Goal: Information Seeking & Learning: Learn about a topic

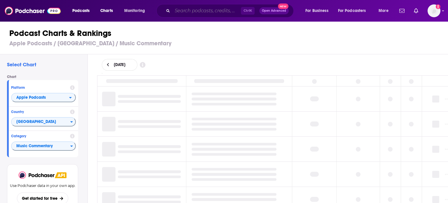
click at [197, 8] on input "Search podcasts, credits, & more..." at bounding box center [206, 10] width 69 height 9
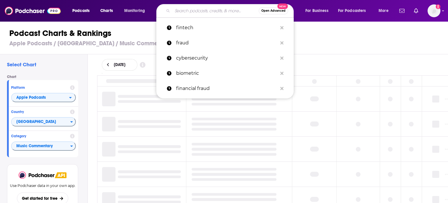
paste input "Liberty Wellness with Rebecca Stuart"
type input "Liberty Wellness with Rebecca Stuart"
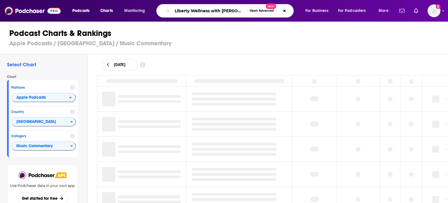
scroll to position [0, 10]
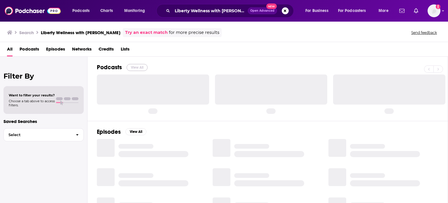
click at [138, 65] on button "View All" at bounding box center [137, 67] width 21 height 7
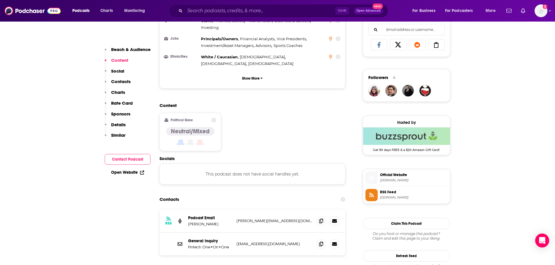
scroll to position [379, 0]
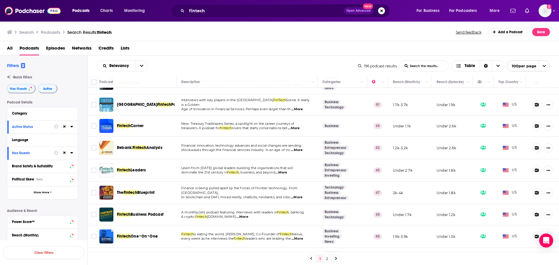
scroll to position [175, 0]
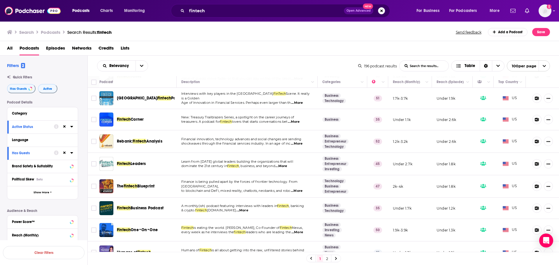
click at [286, 169] on span "...More" at bounding box center [281, 166] width 12 height 5
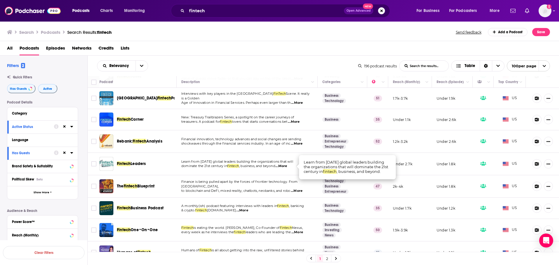
click at [286, 169] on span "...More" at bounding box center [281, 166] width 12 height 5
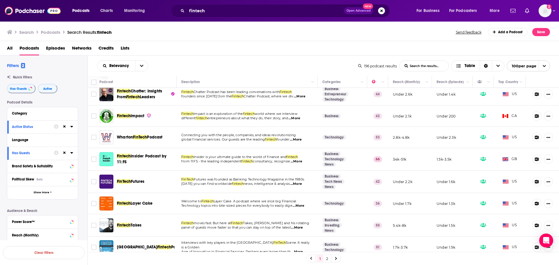
scroll to position [58, 0]
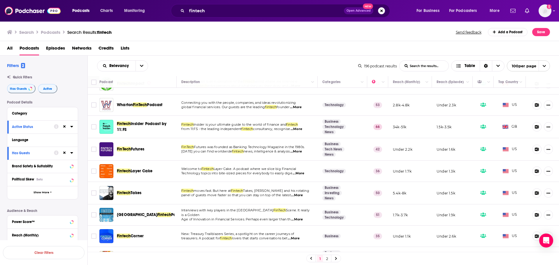
click at [304, 173] on span "...More" at bounding box center [299, 173] width 12 height 5
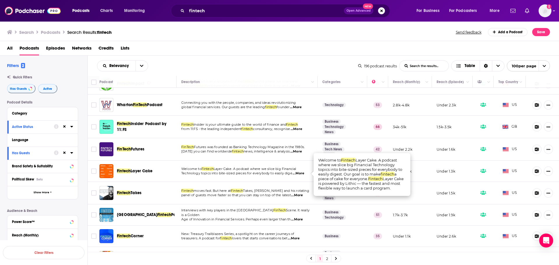
click at [304, 173] on span "...More" at bounding box center [299, 173] width 12 height 5
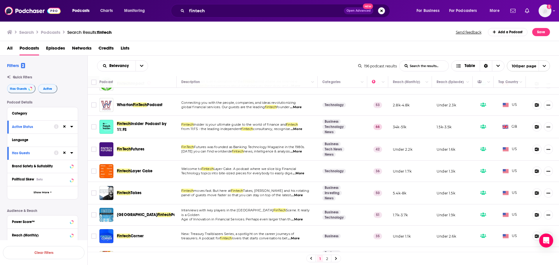
click at [302, 192] on span "Takes, Alex Johnson and his rotating" at bounding box center [276, 191] width 66 height 4
click at [301, 195] on span "...More" at bounding box center [297, 195] width 12 height 5
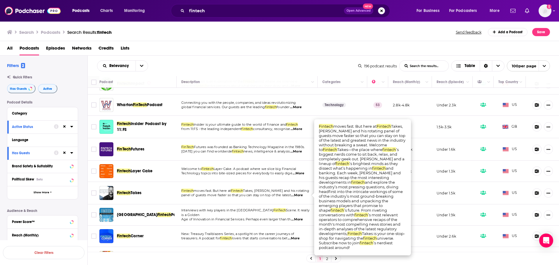
click at [301, 195] on span "...More" at bounding box center [297, 195] width 12 height 5
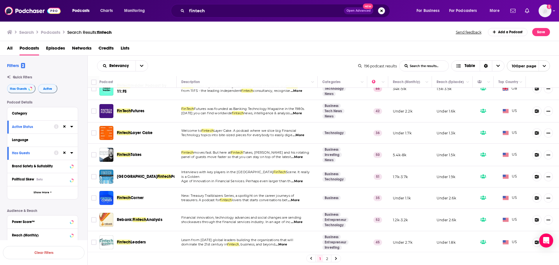
scroll to position [117, 0]
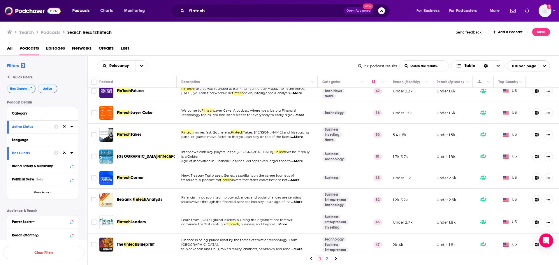
click at [300, 179] on span "...More" at bounding box center [294, 180] width 12 height 5
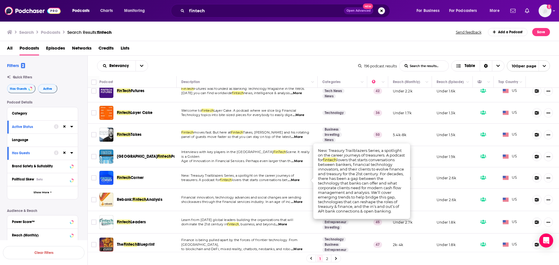
click at [300, 179] on span "...More" at bounding box center [294, 180] width 12 height 5
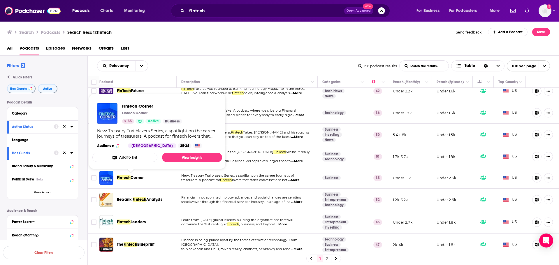
click at [136, 179] on span "Corner" at bounding box center [137, 177] width 13 height 5
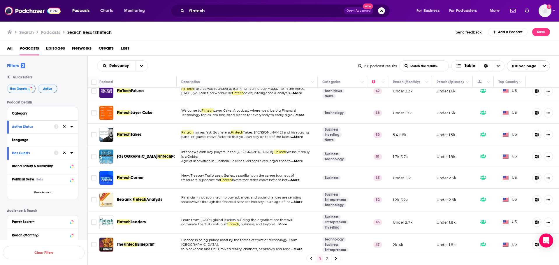
click at [298, 202] on span "...More" at bounding box center [297, 202] width 12 height 5
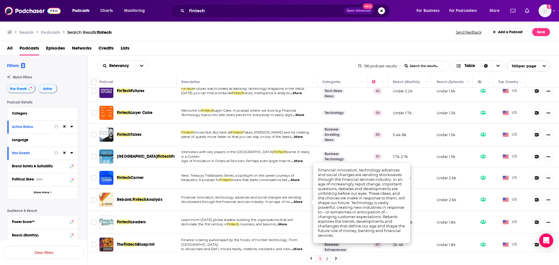
click at [300, 202] on span "...More" at bounding box center [297, 202] width 12 height 5
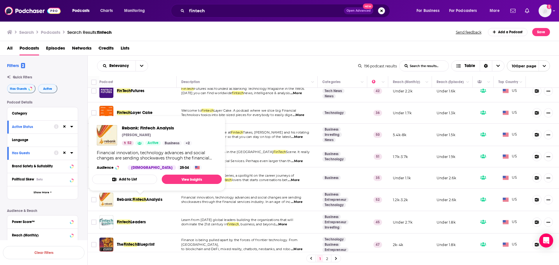
click at [140, 200] on span "Fintech" at bounding box center [140, 199] width 14 height 5
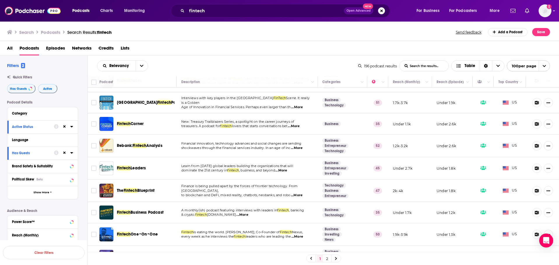
scroll to position [204, 0]
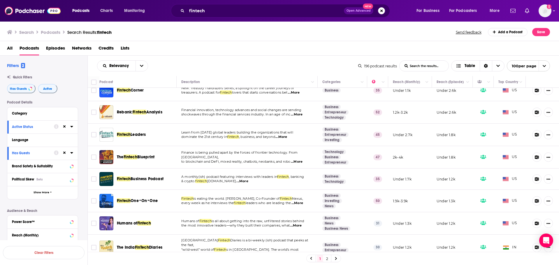
click at [286, 135] on span "...More" at bounding box center [281, 137] width 12 height 5
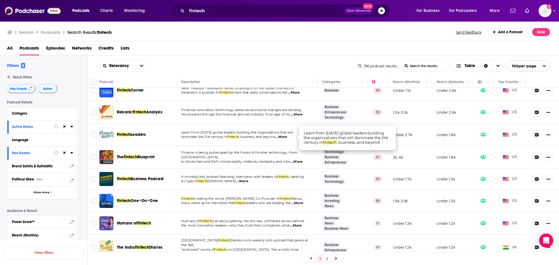
click at [286, 135] on span "...More" at bounding box center [281, 137] width 12 height 5
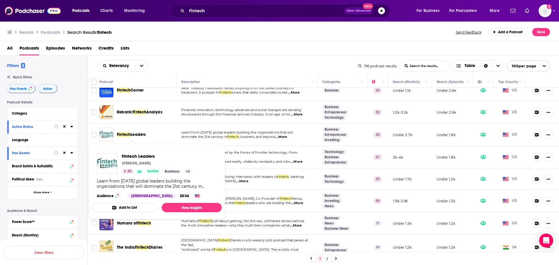
click at [136, 133] on span "Leaders" at bounding box center [138, 134] width 15 height 5
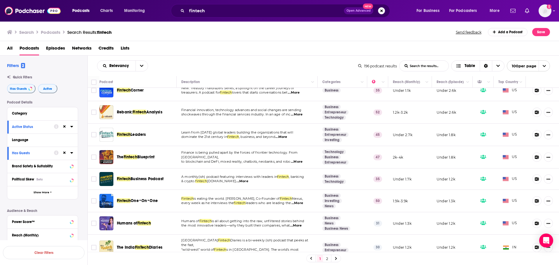
click at [301, 159] on span "...More" at bounding box center [297, 161] width 12 height 5
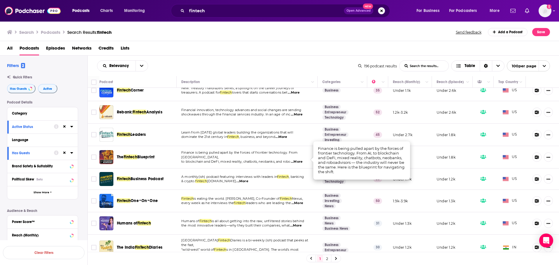
click at [298, 159] on span "...More" at bounding box center [297, 161] width 12 height 5
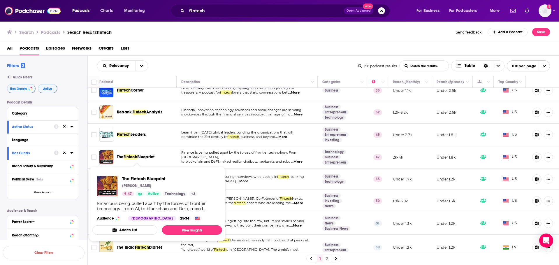
click at [145, 156] on span "Blueprint" at bounding box center [145, 157] width 17 height 5
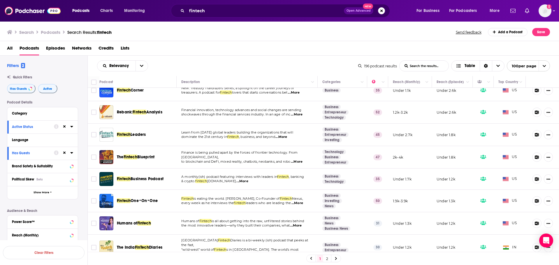
click at [248, 182] on span "...More" at bounding box center [242, 181] width 12 height 5
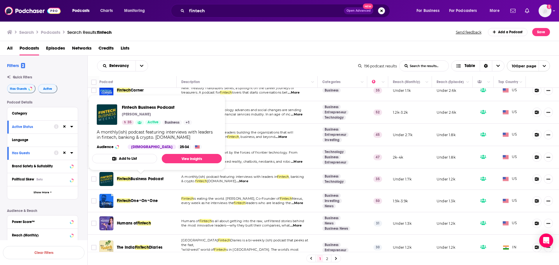
click at [149, 180] on span "Business Podcast" at bounding box center [147, 178] width 33 height 5
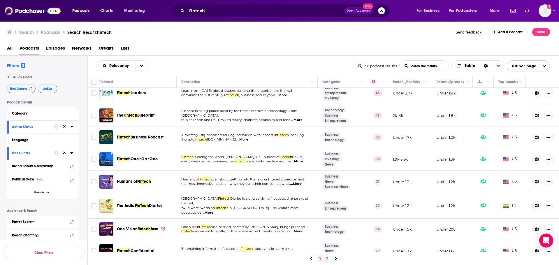
scroll to position [262, 0]
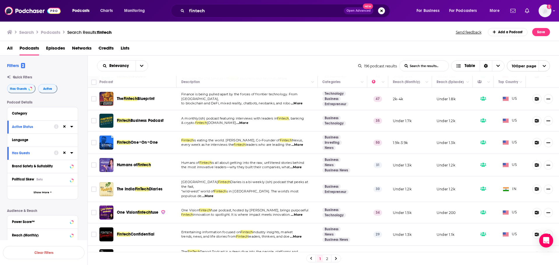
click at [301, 168] on span "...More" at bounding box center [296, 167] width 12 height 5
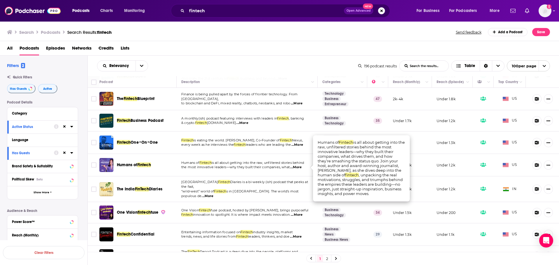
click at [301, 168] on span "...More" at bounding box center [296, 167] width 12 height 5
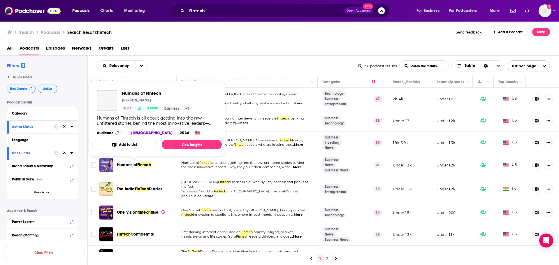
click at [133, 164] on span "Humans of" at bounding box center [127, 164] width 20 height 5
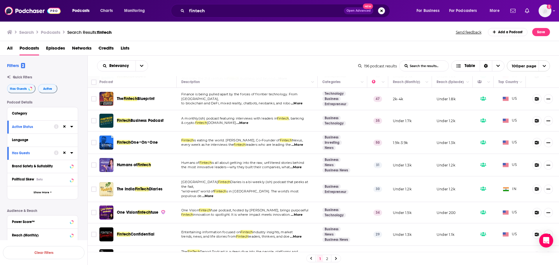
click at [299, 213] on span "...More" at bounding box center [297, 215] width 12 height 5
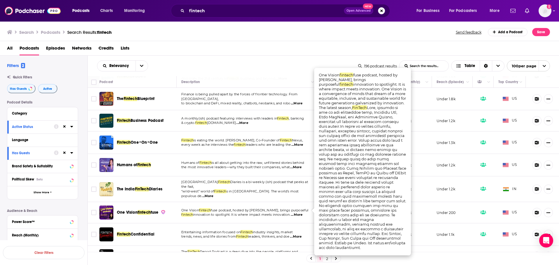
click at [300, 213] on span "...More" at bounding box center [297, 215] width 12 height 5
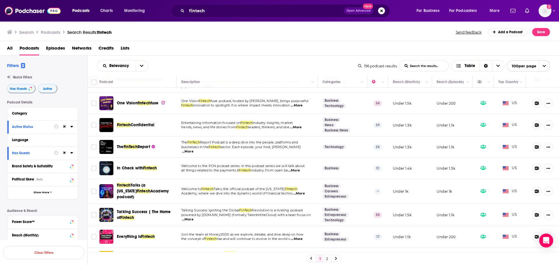
scroll to position [379, 0]
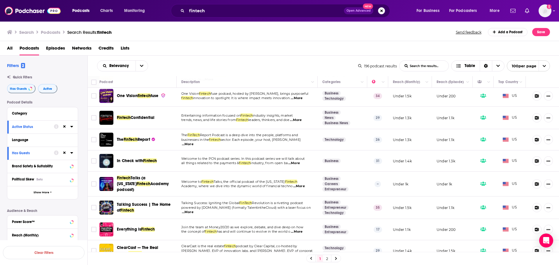
click at [301, 118] on span "...More" at bounding box center [296, 120] width 12 height 5
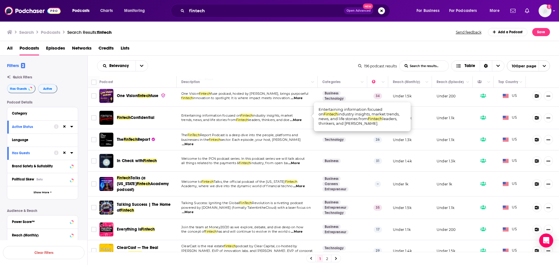
click at [301, 118] on span "...More" at bounding box center [296, 120] width 12 height 5
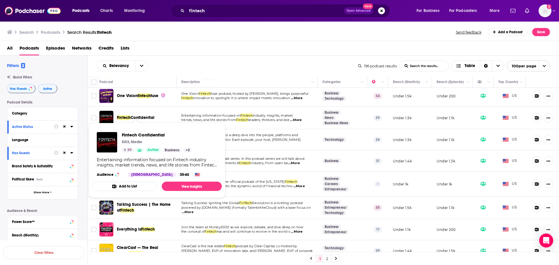
click at [150, 115] on span "Confidential" at bounding box center [143, 117] width 24 height 5
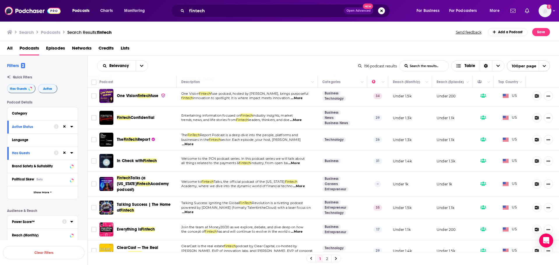
click at [293, 138] on span "sector. Each episode, your host, Glen Frost" at bounding box center [261, 140] width 80 height 4
click at [194, 142] on span "...More" at bounding box center [188, 144] width 12 height 5
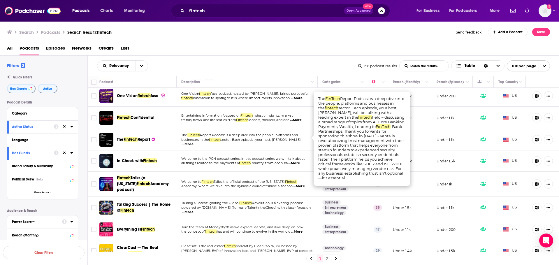
click at [194, 142] on span "...More" at bounding box center [188, 144] width 12 height 5
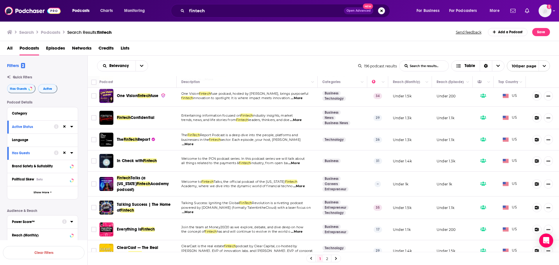
click at [194, 142] on span "...More" at bounding box center [188, 144] width 12 height 5
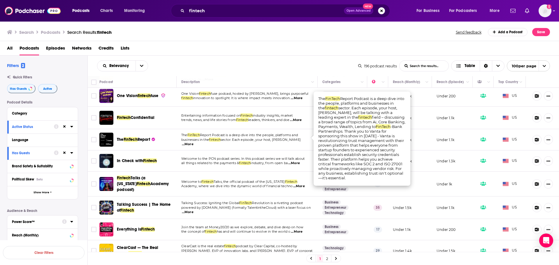
click at [194, 142] on span "...More" at bounding box center [188, 144] width 12 height 5
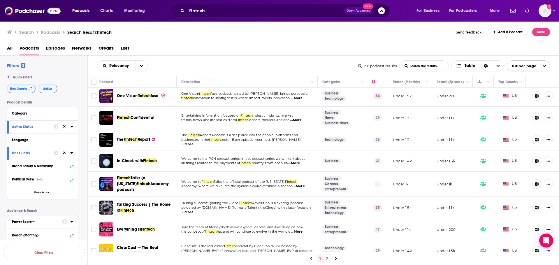
click at [132, 137] on span "FinTech" at bounding box center [131, 139] width 14 height 5
click at [300, 161] on span "...More" at bounding box center [294, 163] width 12 height 5
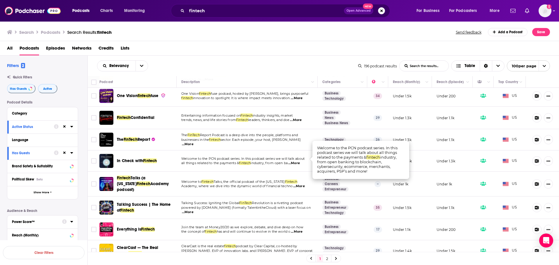
click at [146, 158] on span "Fintech" at bounding box center [150, 160] width 14 height 5
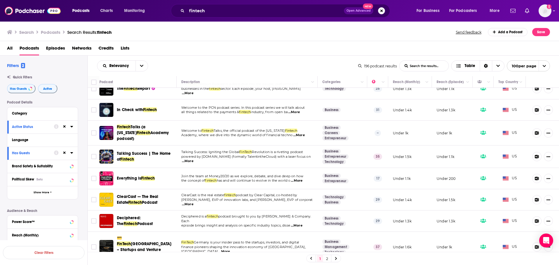
scroll to position [437, 0]
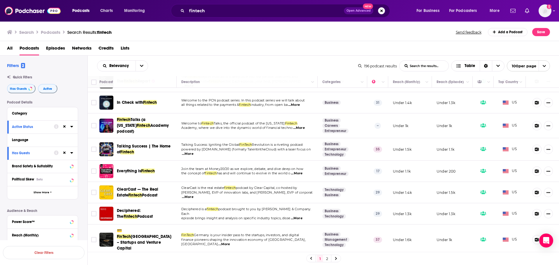
click at [300, 216] on span "...More" at bounding box center [297, 218] width 12 height 5
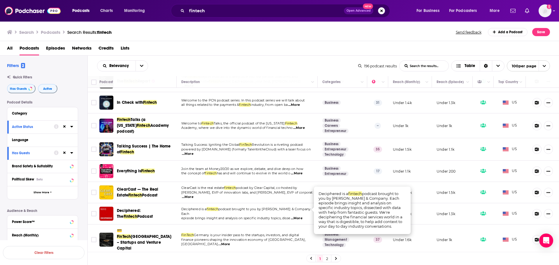
click at [299, 216] on span "...More" at bounding box center [297, 218] width 12 height 5
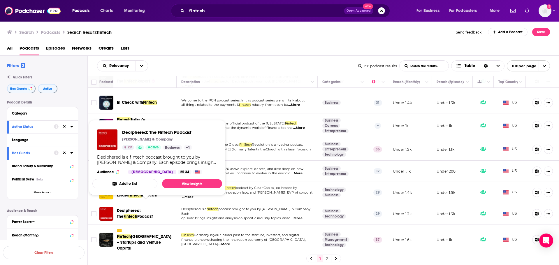
click at [131, 208] on span "Deciphered: The" at bounding box center [129, 213] width 24 height 11
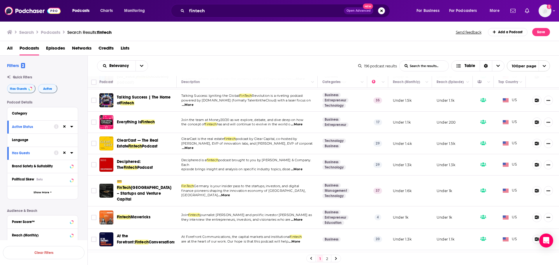
scroll to position [496, 0]
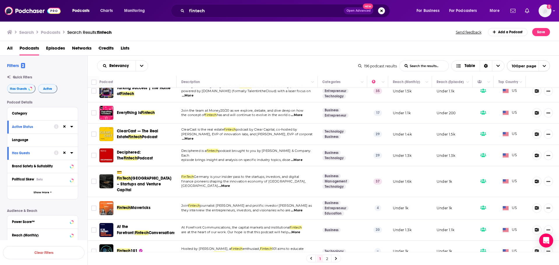
click at [302, 208] on span "...More" at bounding box center [297, 210] width 12 height 5
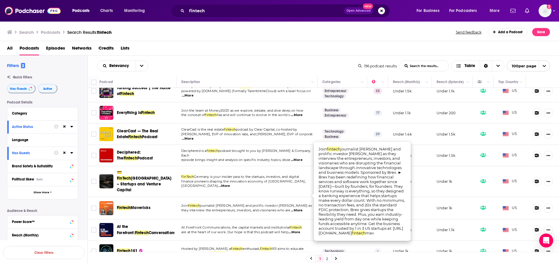
click at [299, 208] on span "...More" at bounding box center [297, 210] width 12 height 5
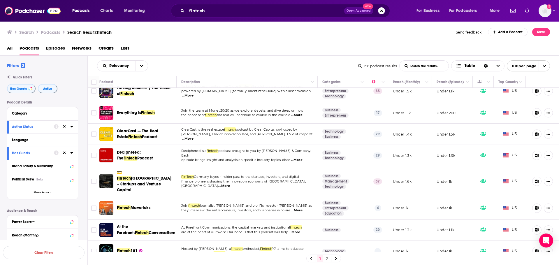
click at [142, 205] on span "Mavericks" at bounding box center [141, 207] width 20 height 5
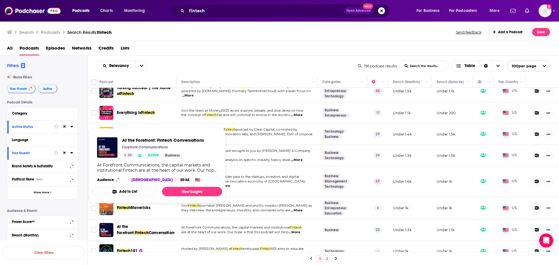
click at [135, 224] on span "At the Forefront:" at bounding box center [126, 229] width 18 height 11
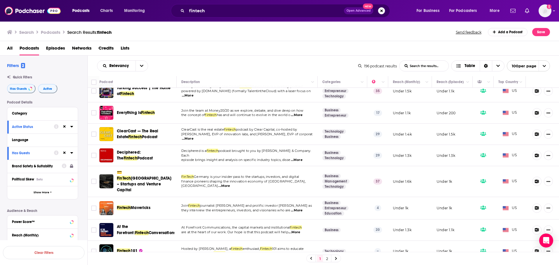
scroll to position [583, 0]
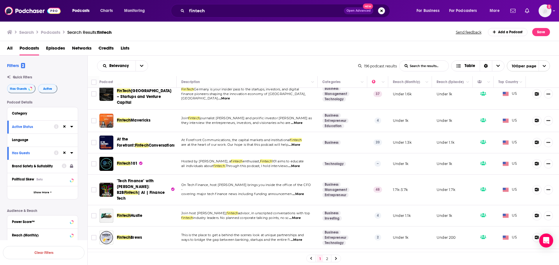
click at [300, 164] on span "...More" at bounding box center [294, 166] width 12 height 5
click at [130, 157] on div "Fintech 101" at bounding box center [147, 164] width 61 height 14
click at [129, 161] on span "Fintech" at bounding box center [124, 163] width 14 height 5
click at [301, 192] on span "...More" at bounding box center [298, 194] width 12 height 5
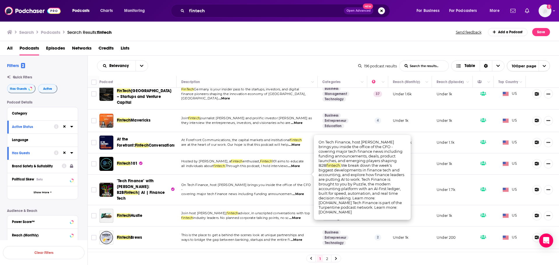
click at [302, 192] on span "...More" at bounding box center [298, 194] width 12 height 5
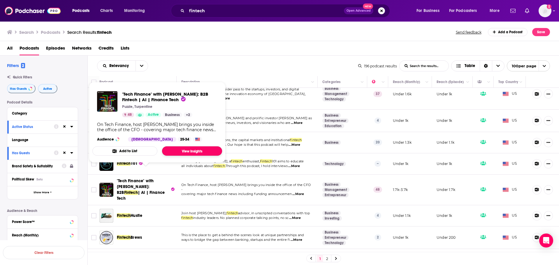
click at [187, 153] on link "View Insights" at bounding box center [192, 150] width 60 height 9
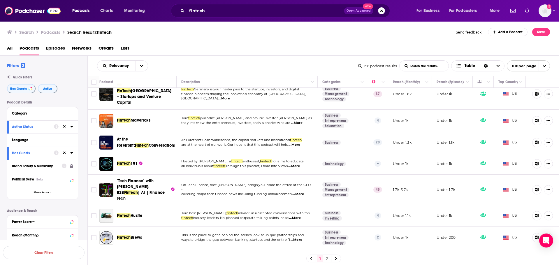
click at [301, 216] on span "...More" at bounding box center [295, 218] width 12 height 5
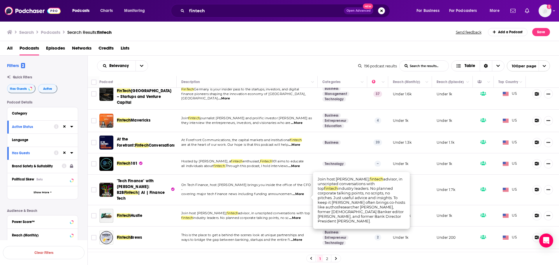
click at [300, 216] on span "...More" at bounding box center [295, 218] width 12 height 5
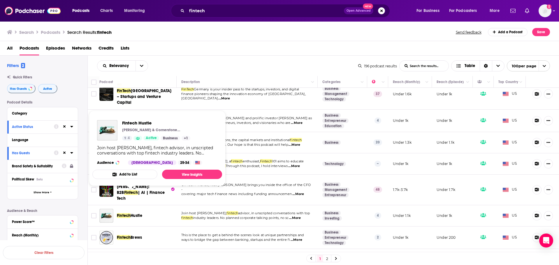
click at [138, 213] on span "Hustle" at bounding box center [137, 215] width 12 height 5
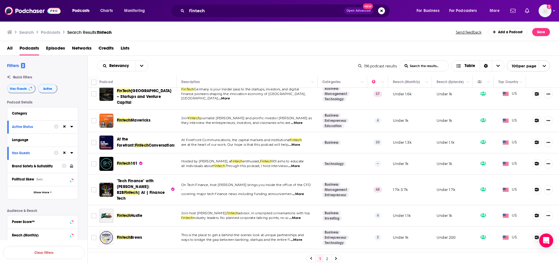
click at [302, 238] on span "...More" at bounding box center [297, 240] width 12 height 5
click at [300, 227] on td "This is the place to get a behind-the-scenes look at unique partnerships and wa…" at bounding box center [247, 238] width 141 height 22
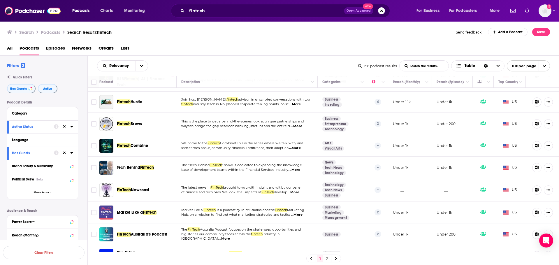
scroll to position [700, 0]
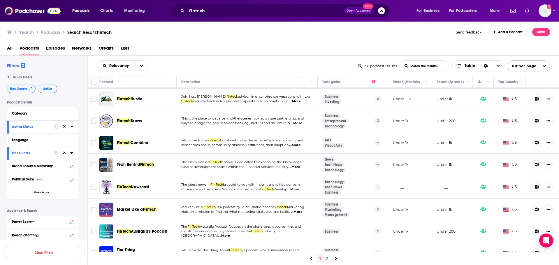
click at [302, 121] on span "...More" at bounding box center [297, 123] width 12 height 5
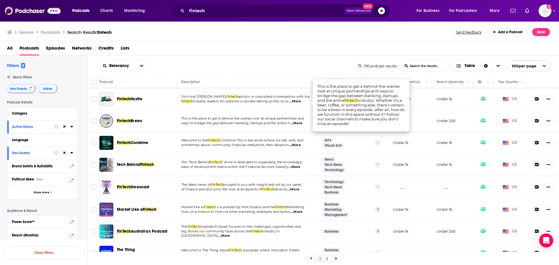
click at [302, 121] on span "...More" at bounding box center [297, 123] width 12 height 5
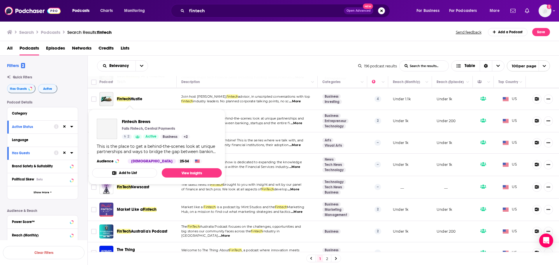
click at [129, 118] on span "Fintech" at bounding box center [124, 120] width 14 height 5
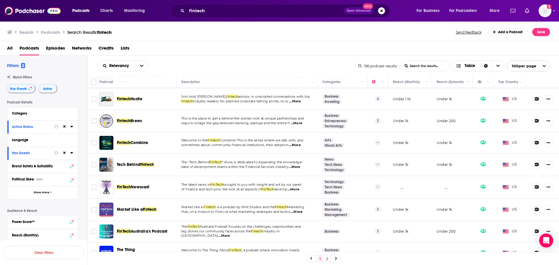
click at [301, 143] on span "...More" at bounding box center [295, 145] width 12 height 5
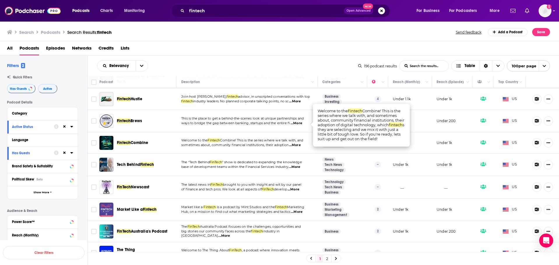
click at [301, 143] on span "...More" at bounding box center [295, 145] width 12 height 5
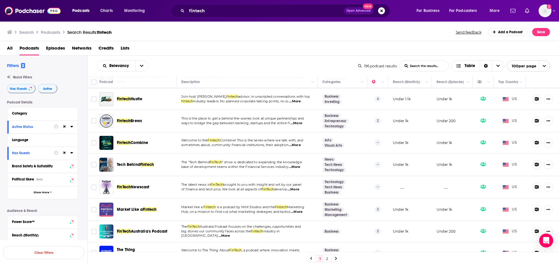
click at [300, 165] on span "...More" at bounding box center [295, 167] width 12 height 5
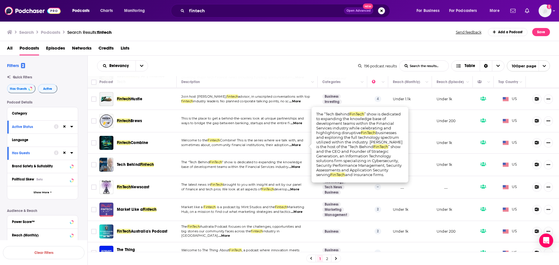
click at [299, 165] on span "...More" at bounding box center [295, 167] width 12 height 5
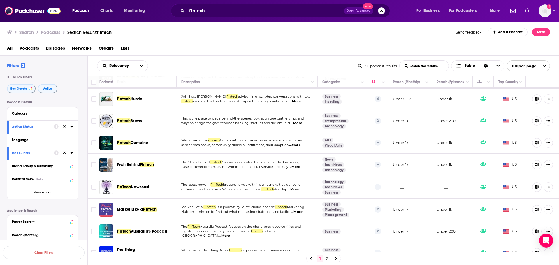
click at [145, 162] on span "Fintech" at bounding box center [147, 164] width 14 height 5
click at [299, 210] on span "...More" at bounding box center [297, 212] width 12 height 5
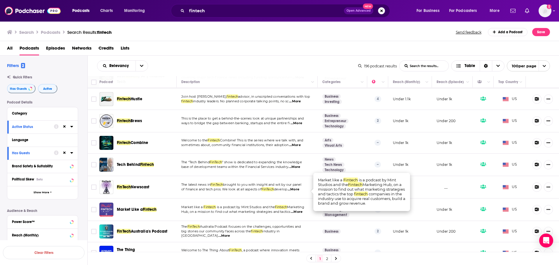
click at [299, 210] on span "...More" at bounding box center [297, 212] width 12 height 5
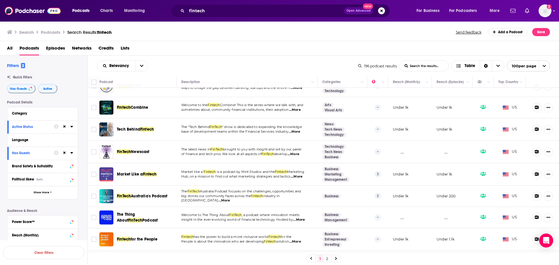
scroll to position [758, 0]
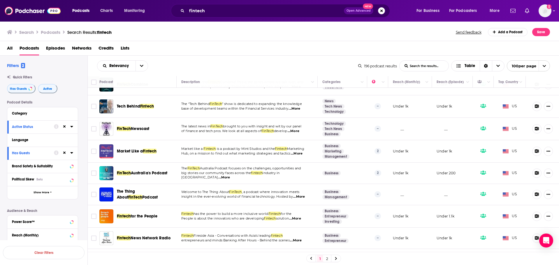
click at [303, 194] on span "...More" at bounding box center [299, 196] width 12 height 5
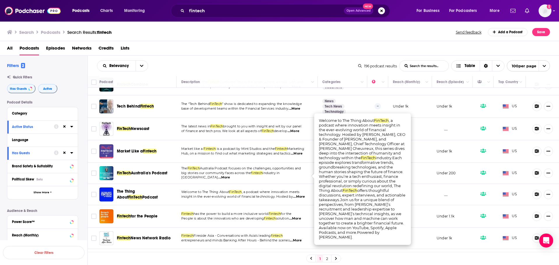
click at [303, 194] on span "...More" at bounding box center [299, 196] width 12 height 5
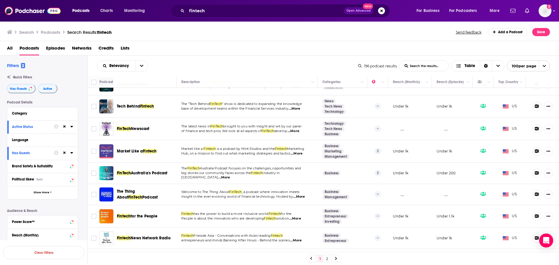
click at [129, 189] on span "The Thing About" at bounding box center [126, 194] width 18 height 11
click at [300, 216] on span "...More" at bounding box center [295, 218] width 12 height 5
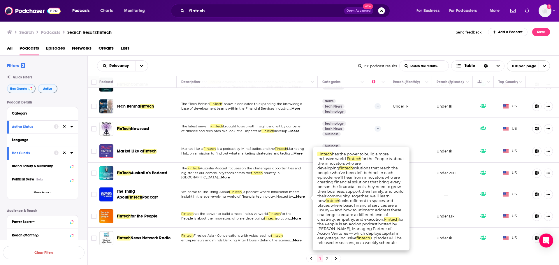
click at [300, 216] on span "...More" at bounding box center [295, 218] width 12 height 5
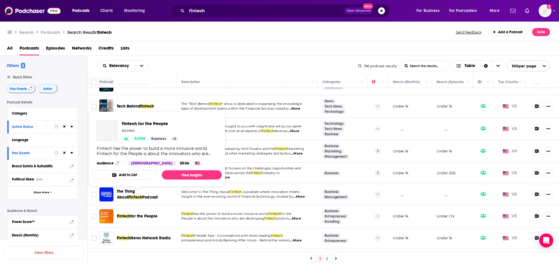
click at [131, 214] on span "for the People" at bounding box center [144, 216] width 27 height 5
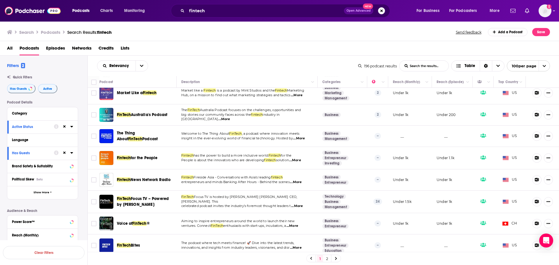
scroll to position [845, 0]
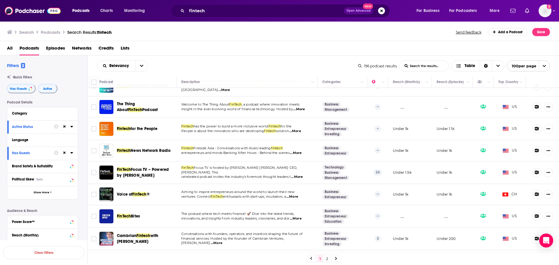
click at [299, 175] on span "...More" at bounding box center [297, 177] width 12 height 5
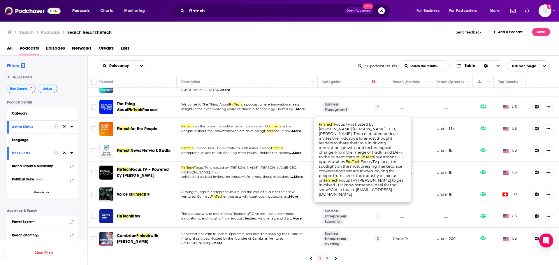
click at [297, 175] on span "...More" at bounding box center [297, 177] width 12 height 5
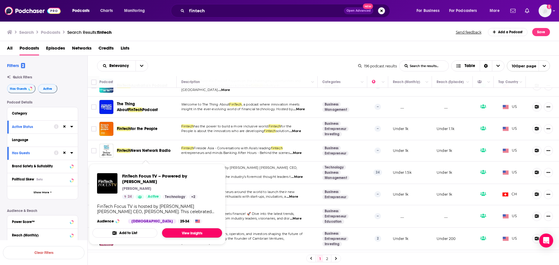
click at [182, 235] on link "View Insights" at bounding box center [192, 232] width 60 height 9
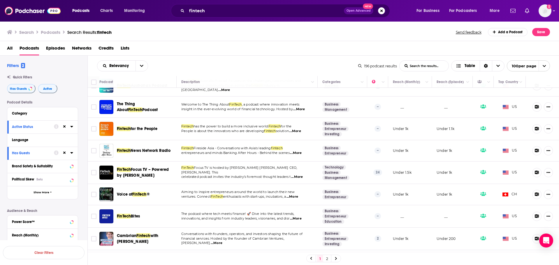
click at [298, 194] on span "...More" at bounding box center [293, 196] width 12 height 5
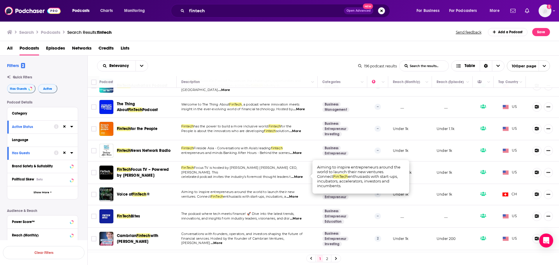
click at [298, 194] on span "...More" at bounding box center [293, 196] width 12 height 5
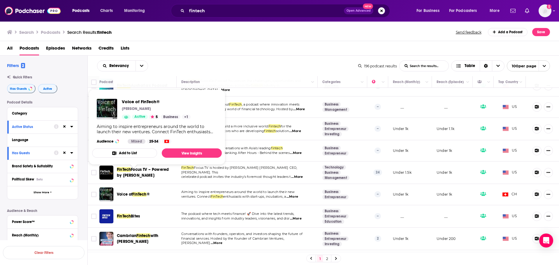
click at [137, 192] on span "FinTech" at bounding box center [139, 194] width 14 height 5
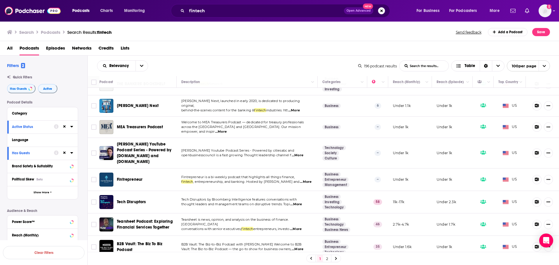
scroll to position [2056, 0]
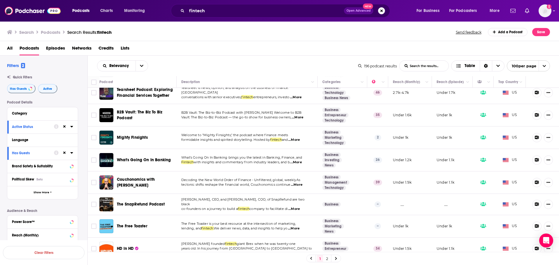
click at [215, 251] on span "...More" at bounding box center [209, 253] width 12 height 5
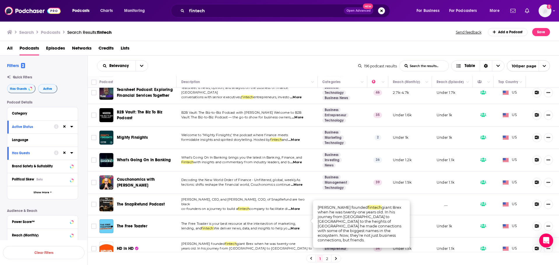
click at [215, 251] on span "...More" at bounding box center [209, 253] width 12 height 5
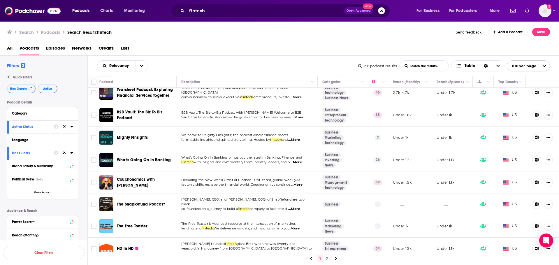
click at [300, 226] on span "...More" at bounding box center [294, 228] width 12 height 5
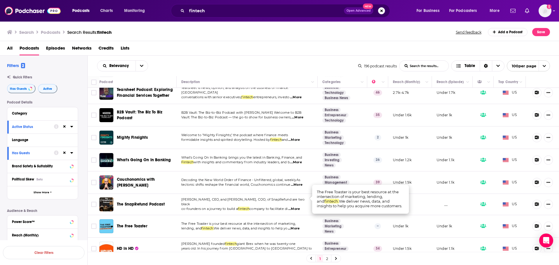
click at [300, 226] on span "...More" at bounding box center [294, 228] width 12 height 5
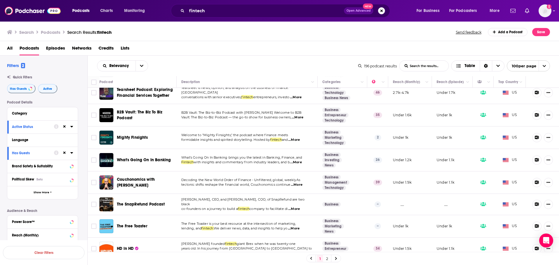
click at [298, 207] on span "...More" at bounding box center [294, 209] width 12 height 5
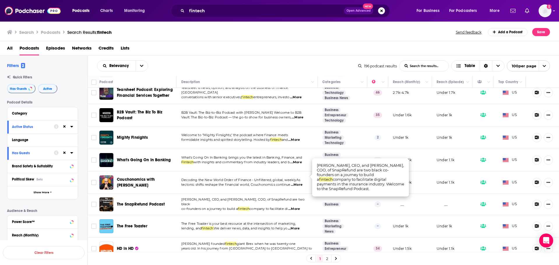
click at [298, 207] on span "...More" at bounding box center [294, 209] width 12 height 5
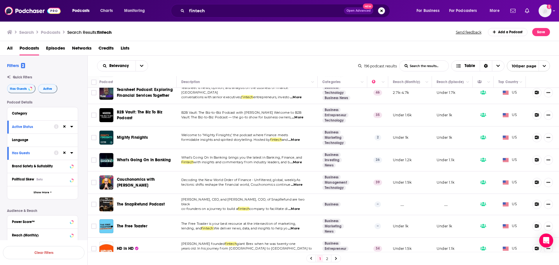
click at [327, 259] on link "2" at bounding box center [327, 258] width 6 height 7
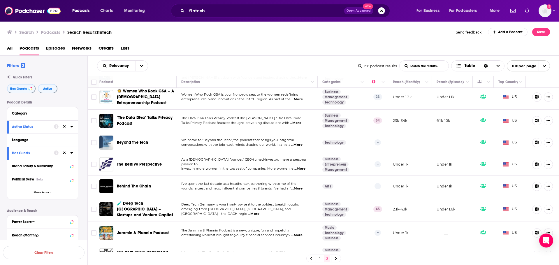
scroll to position [1883, 0]
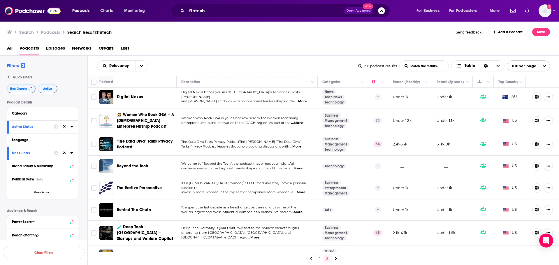
click at [321, 259] on link "1" at bounding box center [320, 258] width 6 height 7
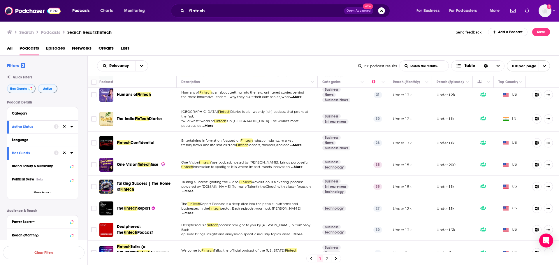
scroll to position [321, 0]
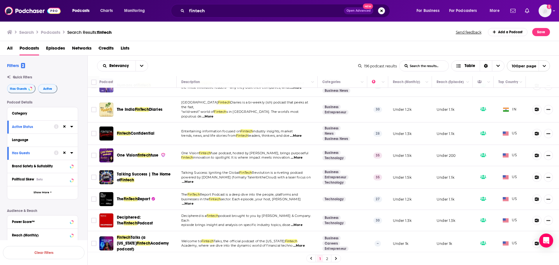
click at [194, 180] on span "...More" at bounding box center [188, 182] width 12 height 5
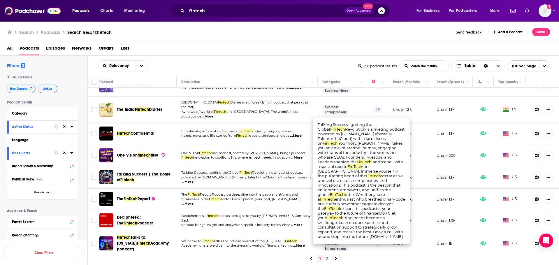
click at [194, 180] on span "...More" at bounding box center [188, 182] width 12 height 5
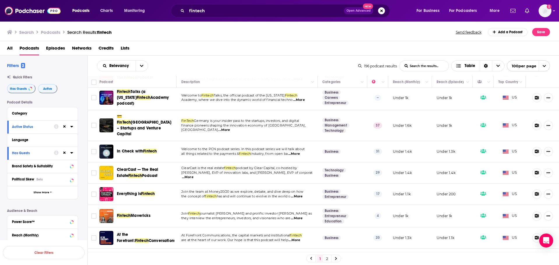
scroll to position [496, 0]
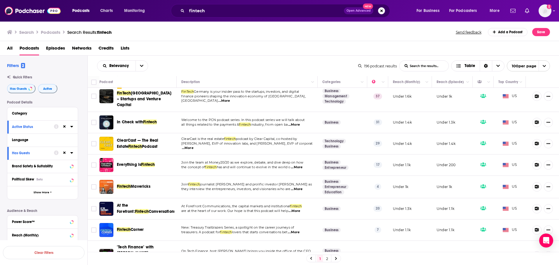
click at [299, 165] on span "...More" at bounding box center [297, 167] width 12 height 5
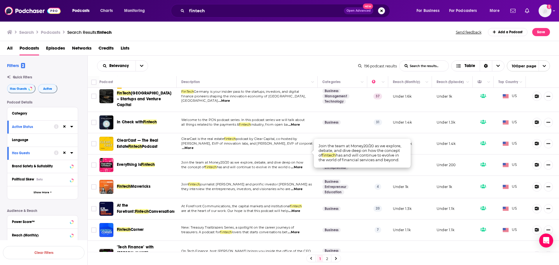
click at [299, 165] on span "...More" at bounding box center [297, 167] width 12 height 5
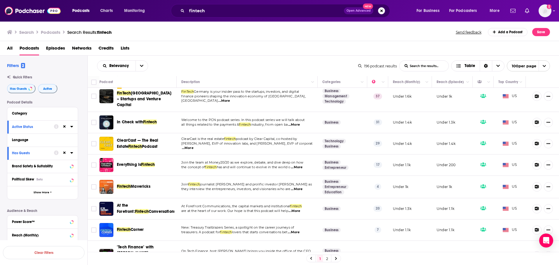
click at [135, 162] on span "Everything is" at bounding box center [129, 164] width 24 height 5
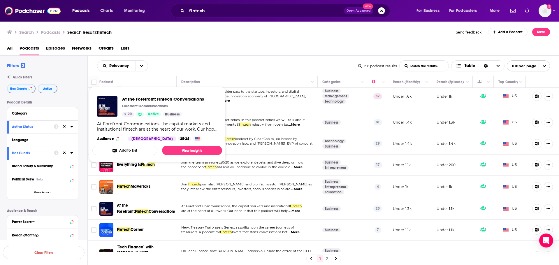
scroll to position [525, 0]
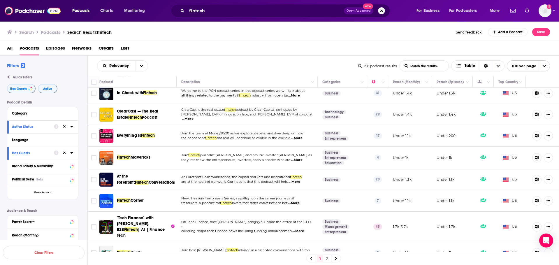
click at [300, 201] on span "...More" at bounding box center [294, 203] width 12 height 5
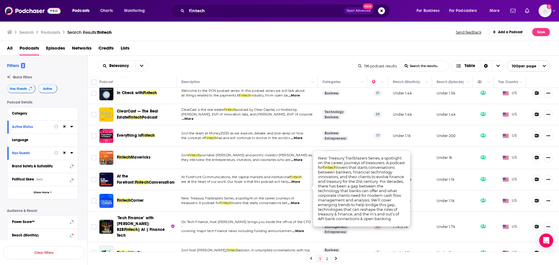
scroll to position [554, 0]
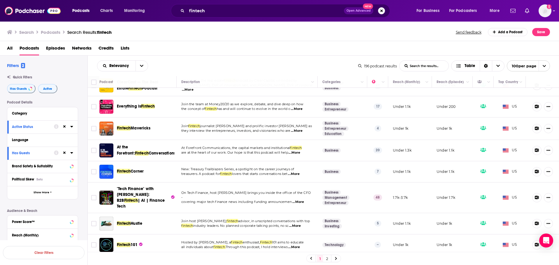
click at [300, 150] on span "...More" at bounding box center [295, 152] width 12 height 5
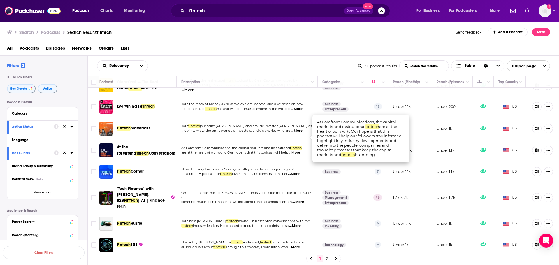
click at [267, 224] on span "industry leaders. No planned corporate talking points, no sc" at bounding box center [241, 226] width 96 height 4
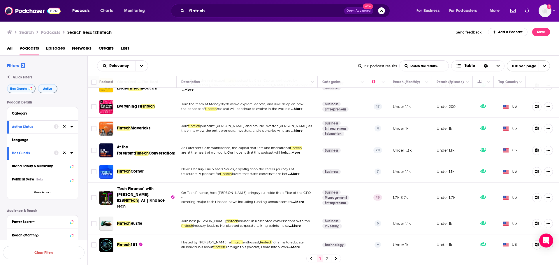
scroll to position [583, 0]
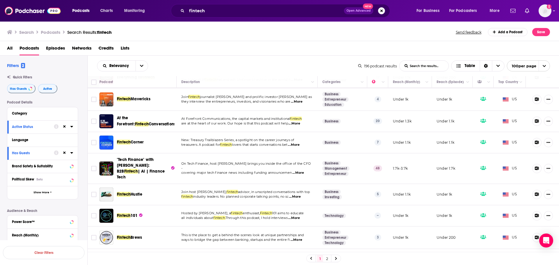
click at [301, 238] on span "...More" at bounding box center [297, 240] width 12 height 5
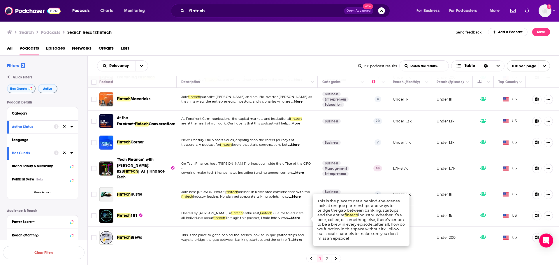
click at [301, 238] on span "...More" at bounding box center [297, 240] width 12 height 5
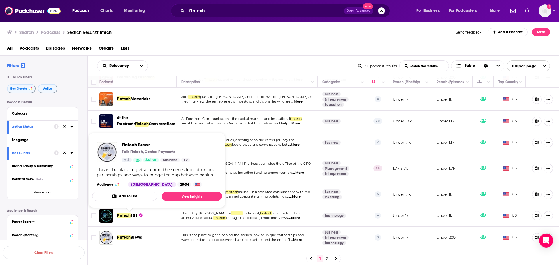
click at [133, 235] on span "Brews" at bounding box center [136, 237] width 11 height 5
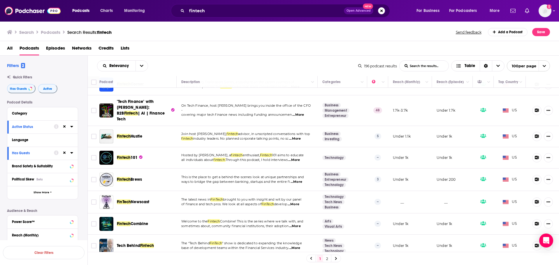
scroll to position [671, 0]
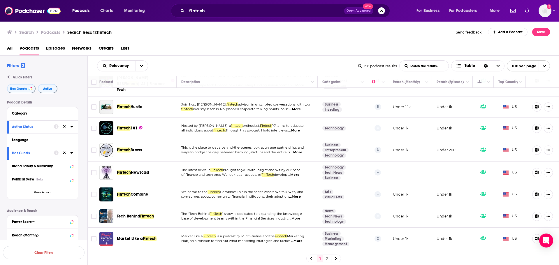
click at [299, 216] on span "...More" at bounding box center [295, 218] width 12 height 5
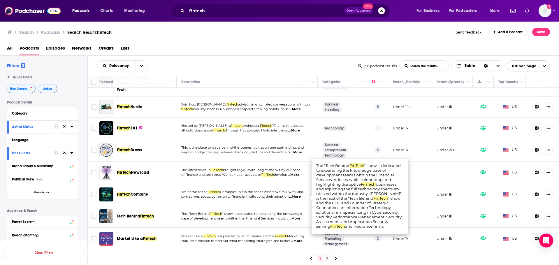
click at [299, 216] on span "...More" at bounding box center [295, 218] width 12 height 5
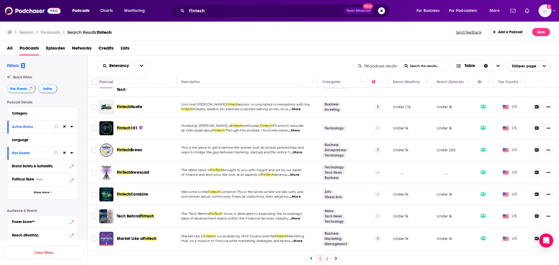
click at [141, 214] on span "Fintech" at bounding box center [147, 216] width 14 height 5
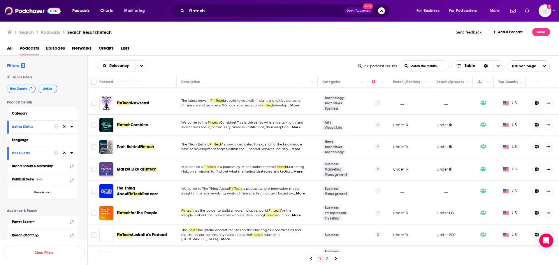
scroll to position [758, 0]
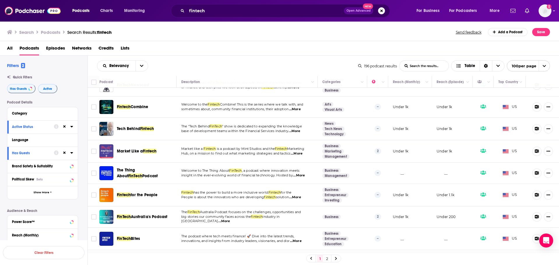
click at [301, 195] on span "...More" at bounding box center [295, 197] width 12 height 5
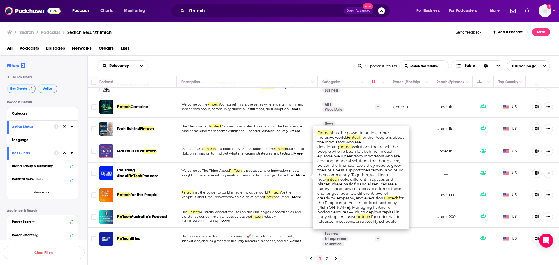
click at [301, 195] on span "...More" at bounding box center [295, 197] width 12 height 5
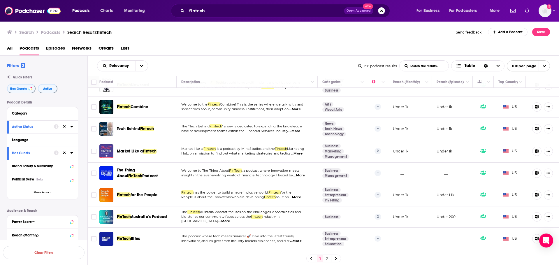
click at [302, 234] on p "The podcast where tech meets finance! 🚀 Dive into the latest trends," at bounding box center [246, 236] width 131 height 5
click at [302, 239] on span "...More" at bounding box center [296, 241] width 12 height 5
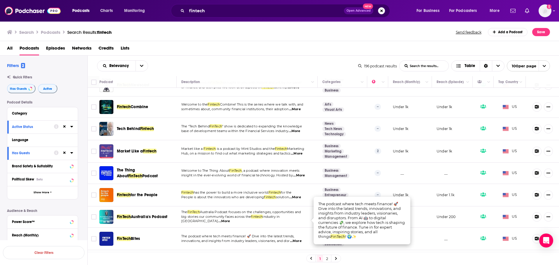
click at [302, 239] on span "...More" at bounding box center [296, 241] width 12 height 5
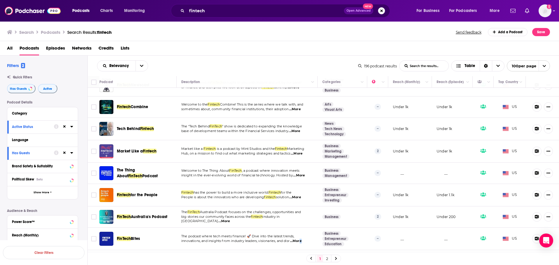
click at [128, 236] on span "FinTech Bites" at bounding box center [128, 239] width 23 height 6
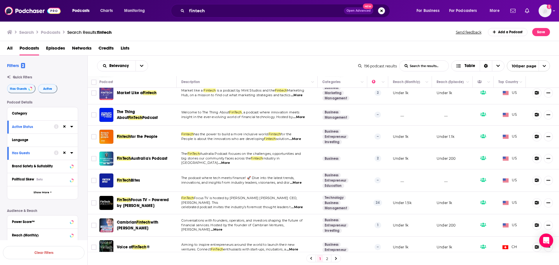
click at [299, 237] on td "Aiming to inspire entrepreneurs around the world to launch their new ventures. …" at bounding box center [247, 247] width 141 height 21
click at [298, 247] on span "...More" at bounding box center [293, 249] width 12 height 5
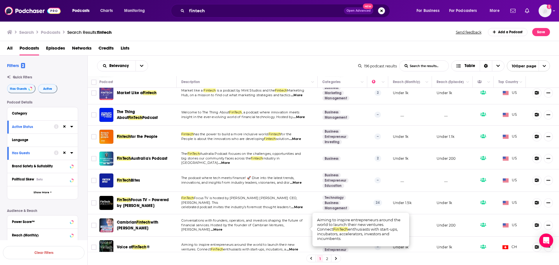
click at [298, 247] on span "...More" at bounding box center [293, 249] width 12 height 5
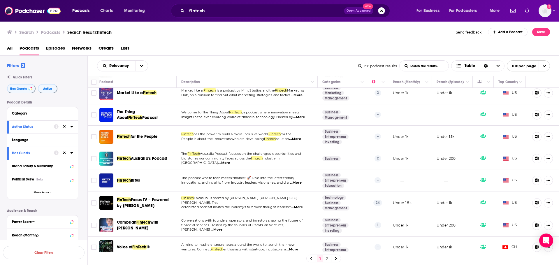
click at [141, 245] on span "FinTech" at bounding box center [139, 247] width 14 height 5
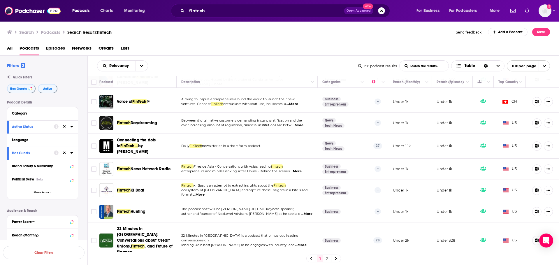
scroll to position [962, 0]
click at [306, 123] on p "ever increasing amount of regulation, financial institutions are betw ...More" at bounding box center [246, 125] width 131 height 5
click at [303, 123] on span "...More" at bounding box center [298, 125] width 12 height 5
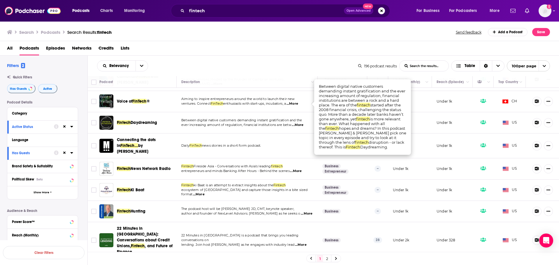
click at [303, 123] on span "...More" at bounding box center [298, 125] width 12 height 5
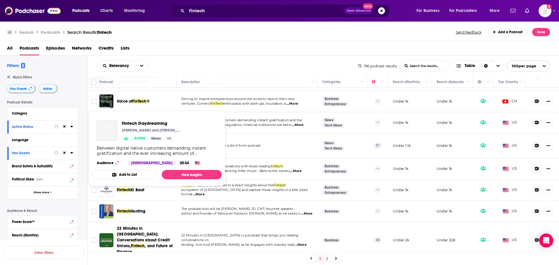
click at [132, 120] on span "Daydreaming" at bounding box center [144, 122] width 27 height 5
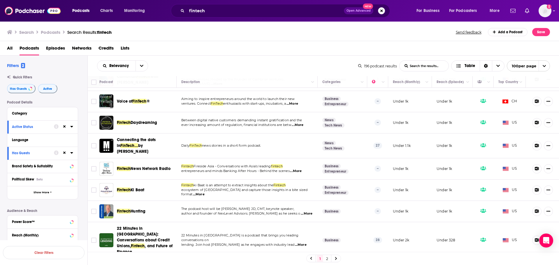
click at [302, 243] on span "...More" at bounding box center [301, 245] width 12 height 5
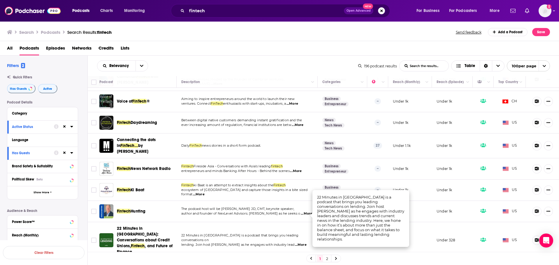
click at [302, 243] on span "...More" at bounding box center [301, 245] width 12 height 5
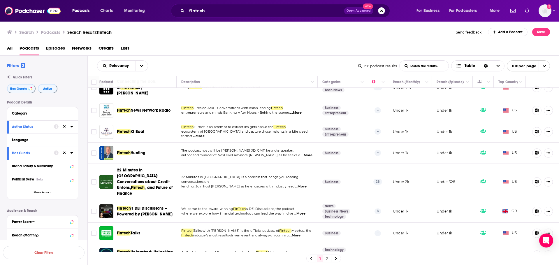
scroll to position [1079, 0]
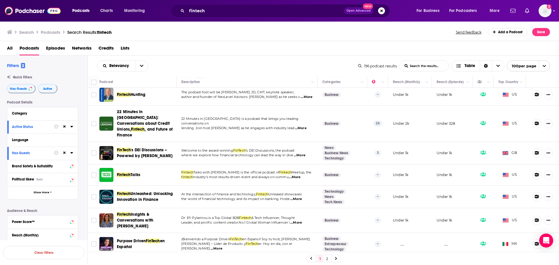
click at [298, 175] on span "...More" at bounding box center [295, 177] width 12 height 5
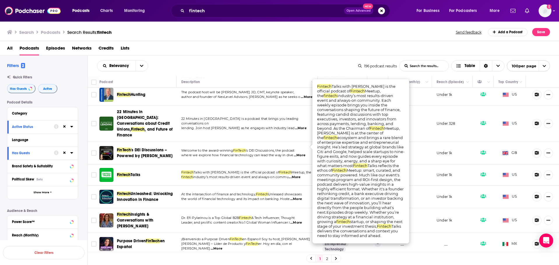
click at [298, 175] on span "...More" at bounding box center [295, 177] width 12 height 5
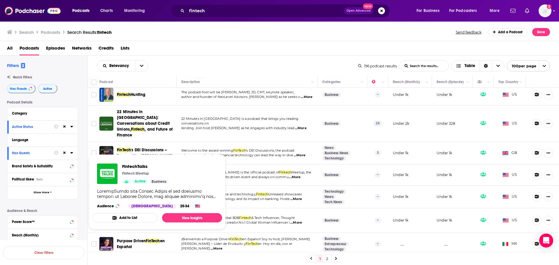
click at [125, 172] on span "Fintech" at bounding box center [124, 174] width 14 height 5
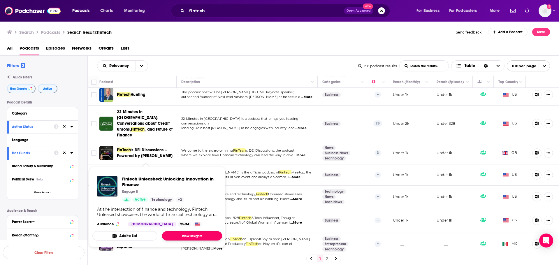
click at [185, 235] on link "View Insights" at bounding box center [192, 235] width 60 height 9
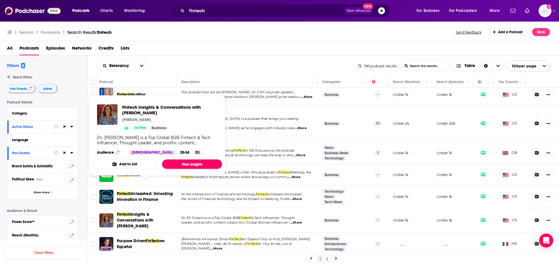
click at [177, 162] on link "View Insights" at bounding box center [192, 163] width 60 height 9
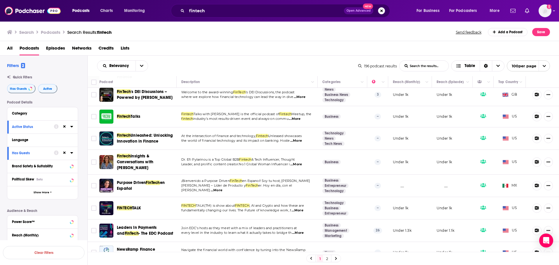
scroll to position [1166, 0]
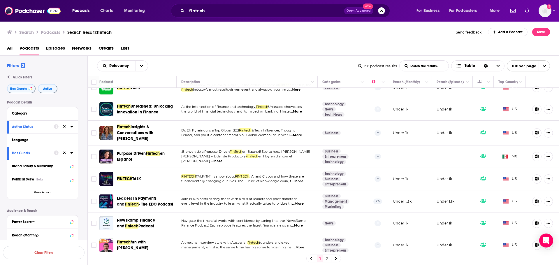
click at [303, 201] on span "...More" at bounding box center [298, 203] width 12 height 5
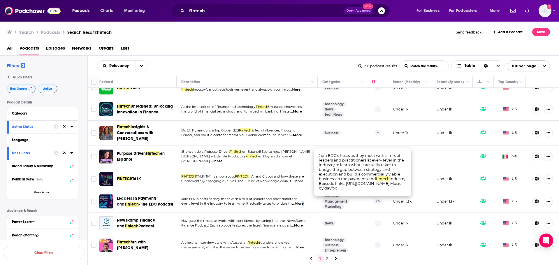
click at [302, 201] on span "...More" at bounding box center [298, 203] width 12 height 5
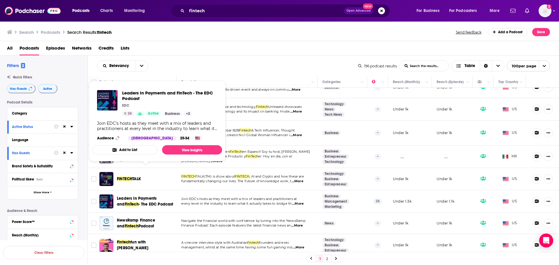
click at [157, 202] on span "- The EDC Podcast" at bounding box center [156, 204] width 35 height 5
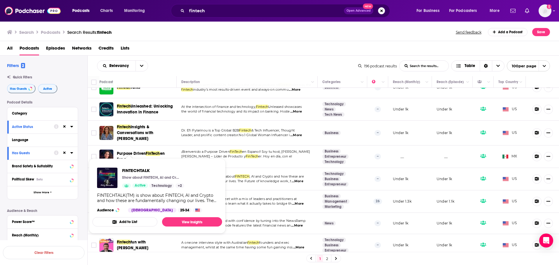
click at [133, 176] on span "TALK" at bounding box center [136, 178] width 8 height 5
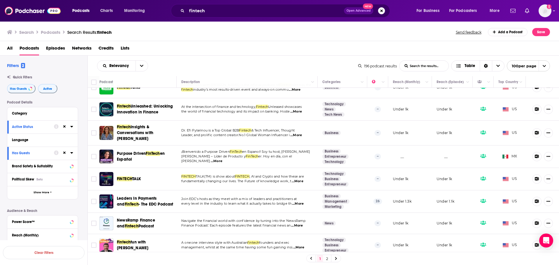
click at [305, 179] on p "fundamentally changing our lives. The Future of knowledge work, t ...More" at bounding box center [246, 181] width 131 height 5
click at [301, 179] on span "...More" at bounding box center [298, 181] width 12 height 5
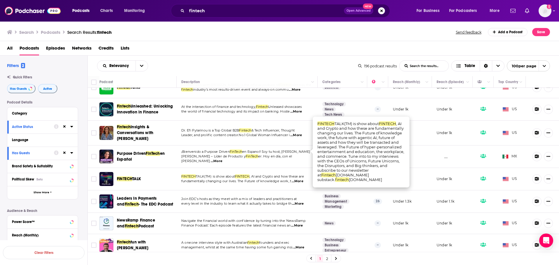
drag, startPoint x: 301, startPoint y: 151, endPoint x: 288, endPoint y: 150, distance: 12.3
click at [301, 179] on span "...More" at bounding box center [298, 181] width 12 height 5
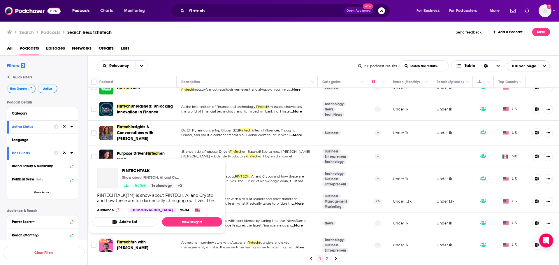
click at [137, 176] on span "TALK" at bounding box center [136, 178] width 8 height 5
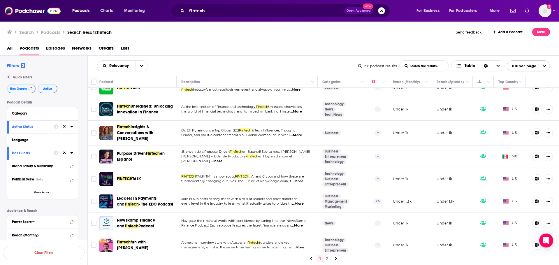
click at [300, 245] on span "...More" at bounding box center [299, 247] width 12 height 5
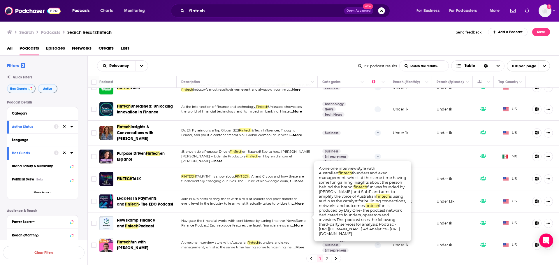
click at [300, 245] on span "...More" at bounding box center [299, 247] width 12 height 5
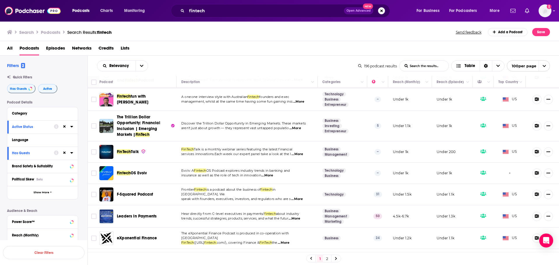
scroll to position [1283, 0]
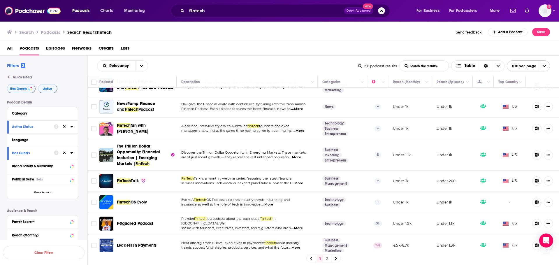
click at [299, 155] on span "...More" at bounding box center [295, 157] width 12 height 5
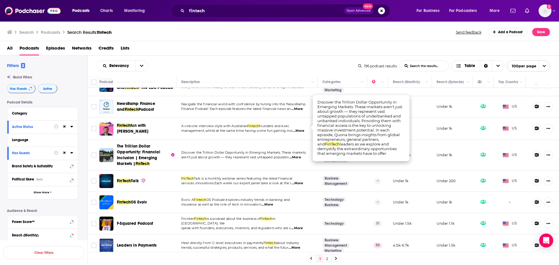
click at [299, 155] on span "...More" at bounding box center [295, 157] width 12 height 5
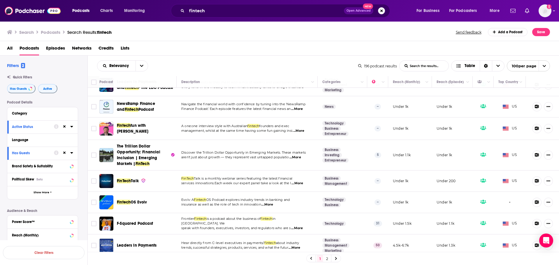
click at [128, 144] on span "The Trillion Dollar Opportunity: Financial Inclusion | Emerging Markets |" at bounding box center [138, 155] width 43 height 22
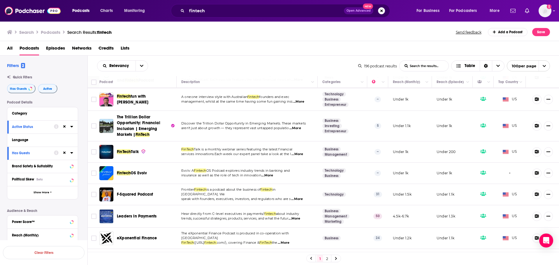
scroll to position [1341, 0]
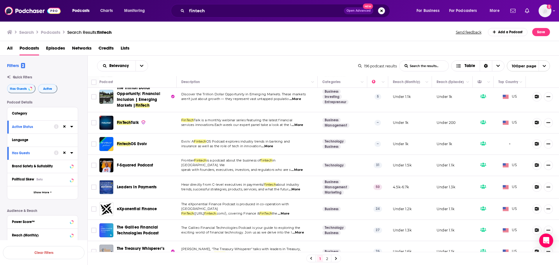
click at [299, 123] on span "...More" at bounding box center [298, 125] width 12 height 5
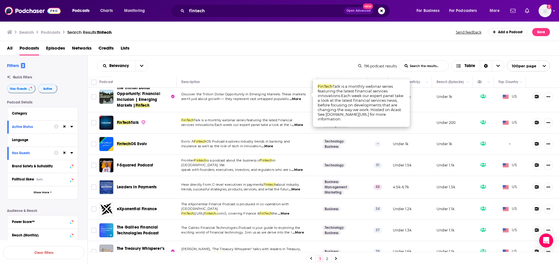
click at [299, 123] on span "...More" at bounding box center [298, 125] width 12 height 5
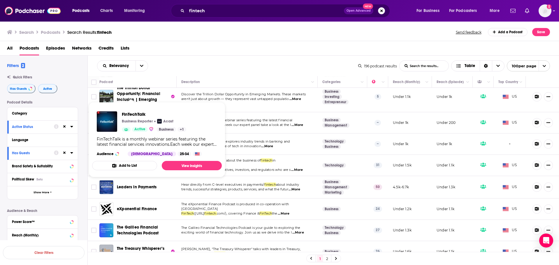
click at [133, 120] on span "Talk" at bounding box center [135, 122] width 8 height 5
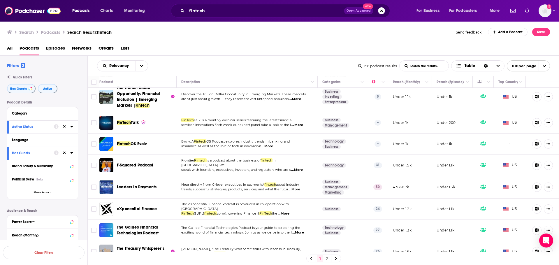
click at [272, 144] on span "...More" at bounding box center [267, 146] width 12 height 5
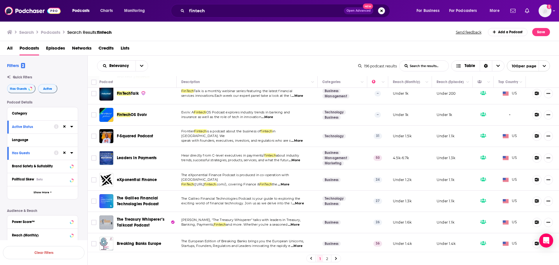
click at [300, 158] on span "...More" at bounding box center [295, 160] width 12 height 5
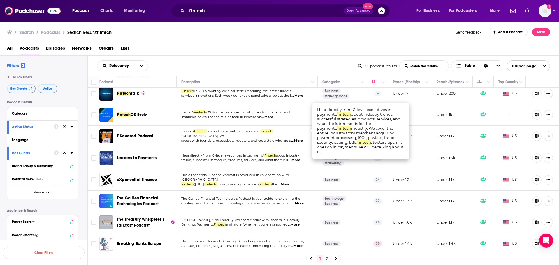
click at [300, 158] on span "...More" at bounding box center [295, 160] width 12 height 5
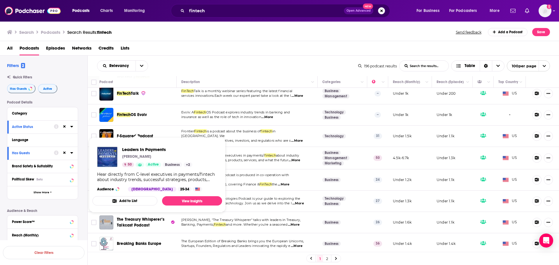
click at [136, 155] on span "Leaders In Payments" at bounding box center [137, 157] width 40 height 5
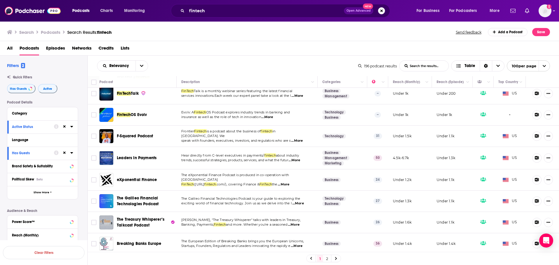
scroll to position [1399, 0]
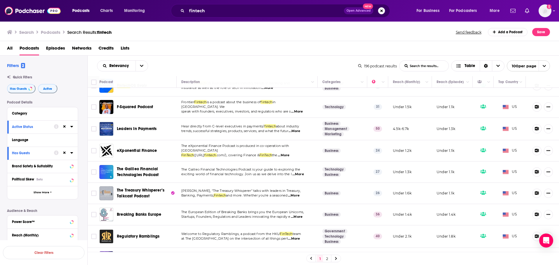
click at [289, 153] on span "...More" at bounding box center [284, 155] width 12 height 5
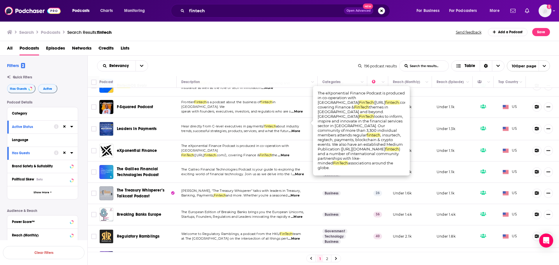
click at [289, 153] on span "...More" at bounding box center [284, 155] width 12 height 5
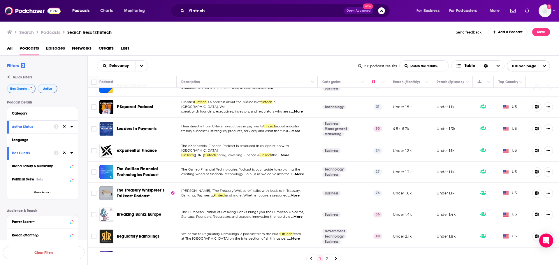
click at [301, 172] on span "...More" at bounding box center [298, 174] width 12 height 5
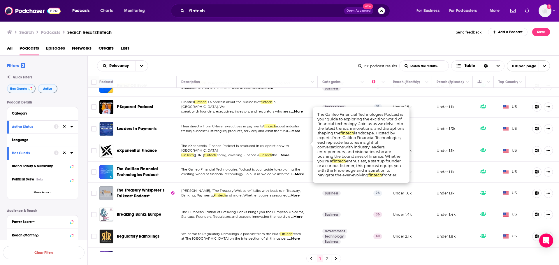
drag, startPoint x: 301, startPoint y: 144, endPoint x: 295, endPoint y: 145, distance: 5.7
click at [301, 172] on span "...More" at bounding box center [298, 174] width 12 height 5
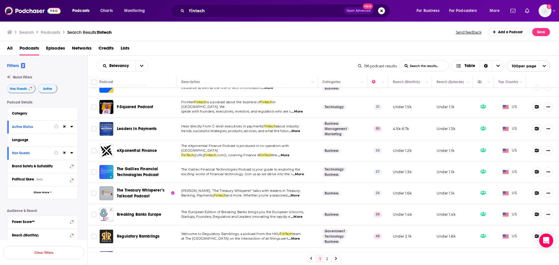
click at [148, 166] on span "The Galileo Financial Technologies Podcast" at bounding box center [138, 171] width 42 height 11
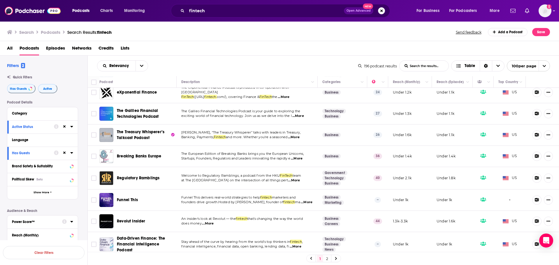
scroll to position [1516, 0]
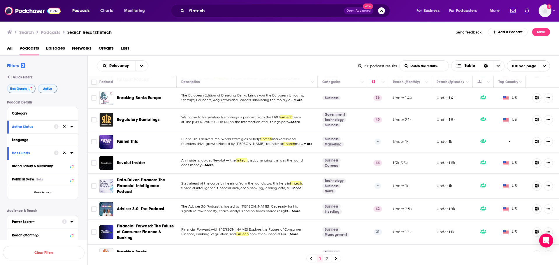
click at [211, 163] on span "...More" at bounding box center [208, 165] width 12 height 5
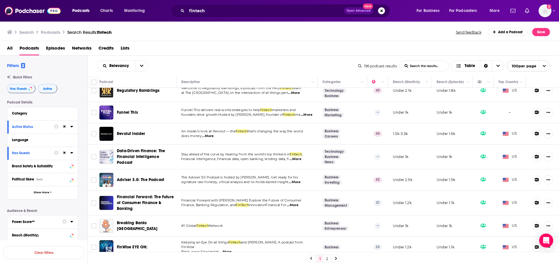
scroll to position [1574, 0]
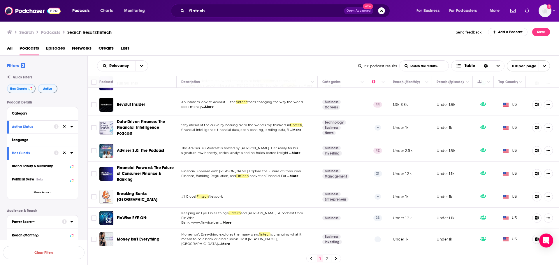
click at [223, 220] on span "...More" at bounding box center [226, 222] width 12 height 5
drag, startPoint x: 305, startPoint y: 214, endPoint x: 301, endPoint y: 213, distance: 3.5
click at [304, 237] on p "means to be a bank or credit union. Host Mary Wisniewski, Cornerst ...More" at bounding box center [246, 241] width 131 height 9
click at [230, 242] on span "...More" at bounding box center [224, 244] width 12 height 5
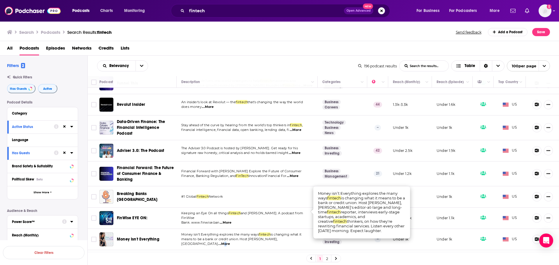
drag, startPoint x: 298, startPoint y: 213, endPoint x: 295, endPoint y: 211, distance: 3.1
click at [230, 242] on span "...More" at bounding box center [224, 244] width 12 height 5
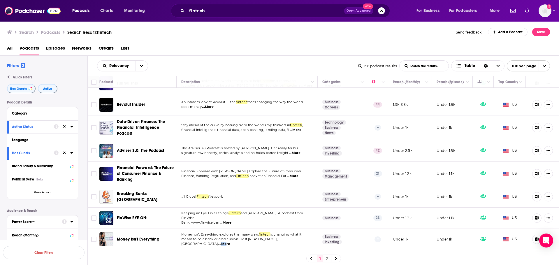
scroll to position [1662, 0]
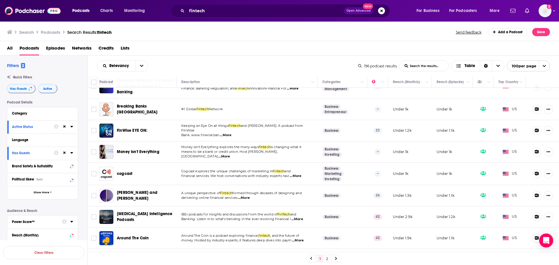
click at [300, 262] on span "...More" at bounding box center [306, 264] width 12 height 5
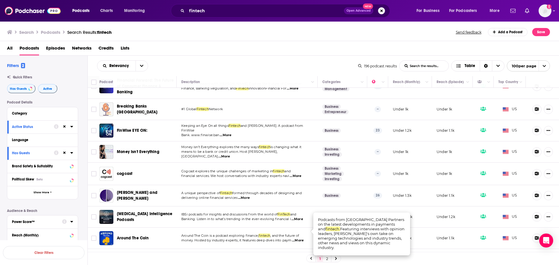
click at [300, 262] on span "...More" at bounding box center [306, 264] width 12 height 5
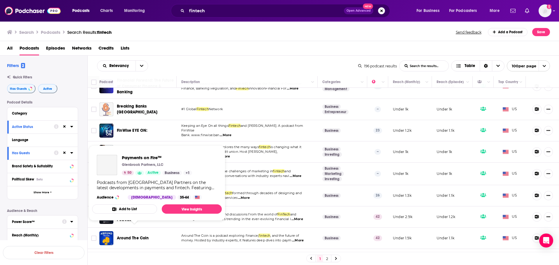
click at [131, 257] on span "Payments on Fire™" at bounding box center [135, 259] width 36 height 5
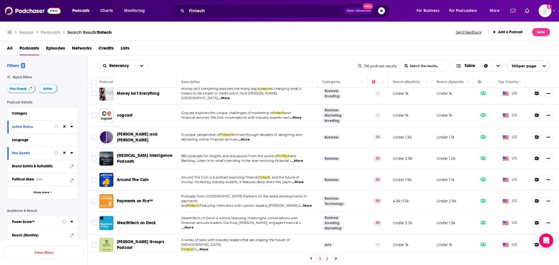
scroll to position [1749, 0]
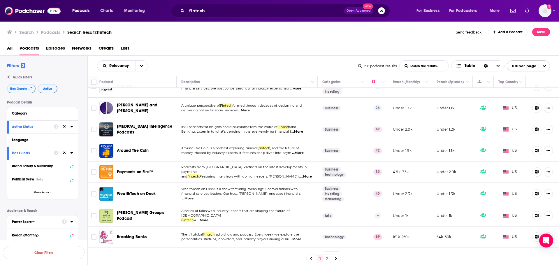
click at [300, 237] on span "...More" at bounding box center [296, 239] width 12 height 5
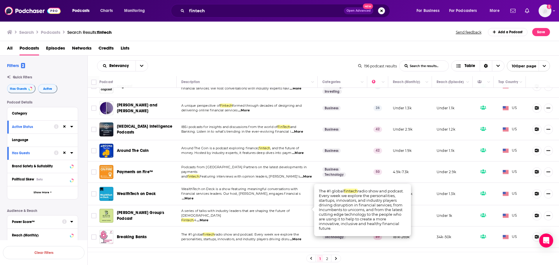
click at [300, 237] on span "...More" at bounding box center [296, 239] width 12 height 5
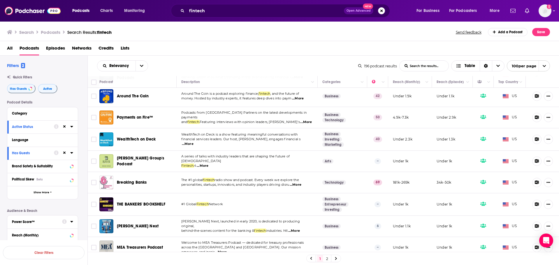
scroll to position [1837, 0]
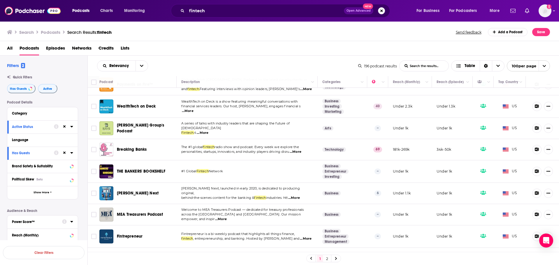
click at [300, 236] on span "...More" at bounding box center [306, 238] width 12 height 5
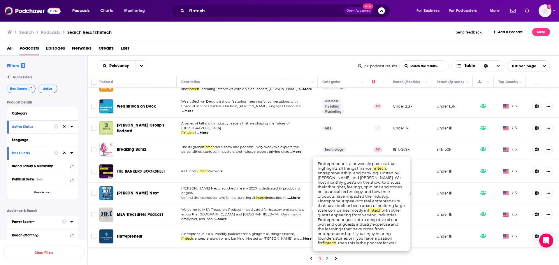
click at [300, 236] on span "...More" at bounding box center [306, 238] width 12 height 5
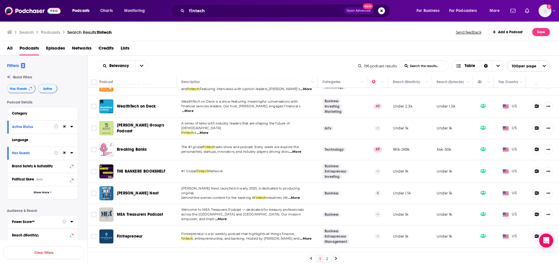
click at [135, 234] on span "Fintrepreneur" at bounding box center [130, 236] width 26 height 5
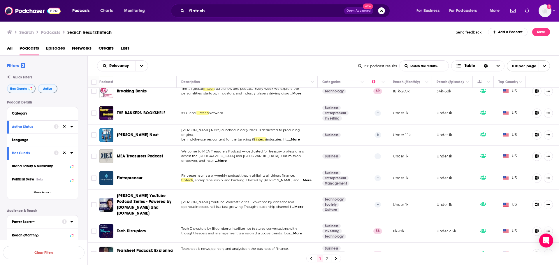
click at [301, 231] on span "...More" at bounding box center [296, 233] width 12 height 5
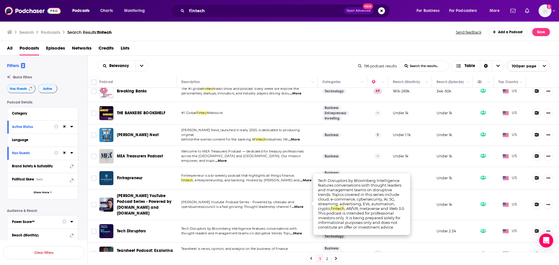
click at [301, 231] on span "...More" at bounding box center [296, 233] width 12 height 5
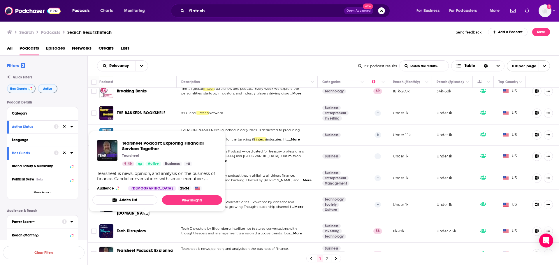
scroll to position [1924, 0]
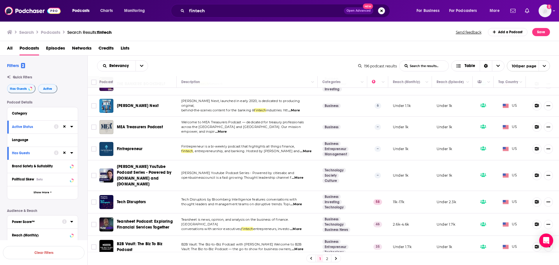
click at [296, 227] on span "...More" at bounding box center [296, 229] width 12 height 5
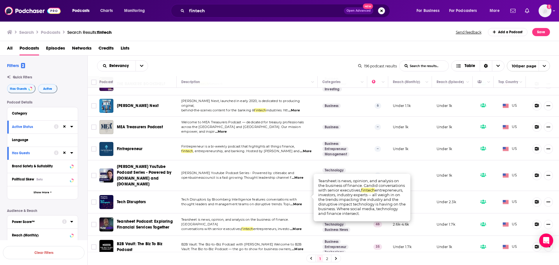
click at [296, 227] on span "...More" at bounding box center [296, 229] width 12 height 5
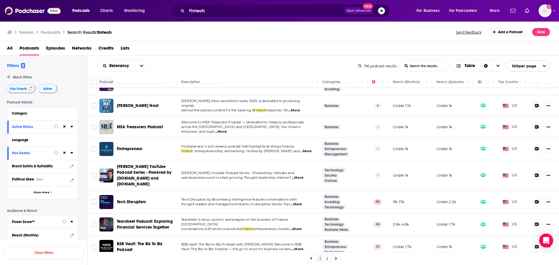
click at [157, 219] on span "Tearsheet Podcast: Exploring Financial Services Together" at bounding box center [145, 224] width 56 height 11
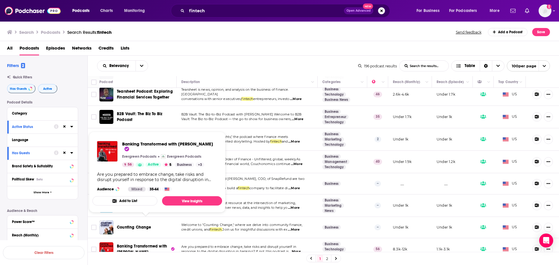
scroll to position [2055, 0]
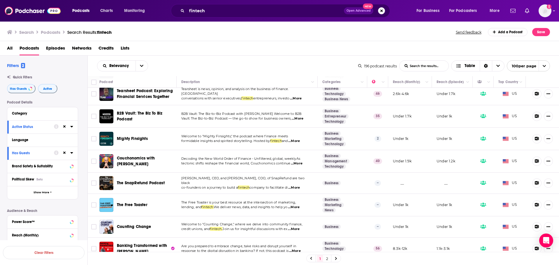
drag, startPoint x: 326, startPoint y: 259, endPoint x: 3, endPoint y: 252, distance: 323.1
click at [326, 259] on link "2" at bounding box center [327, 258] width 6 height 7
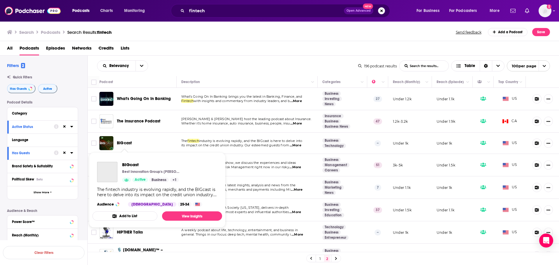
click at [127, 143] on span "BIGcast" at bounding box center [124, 143] width 15 height 5
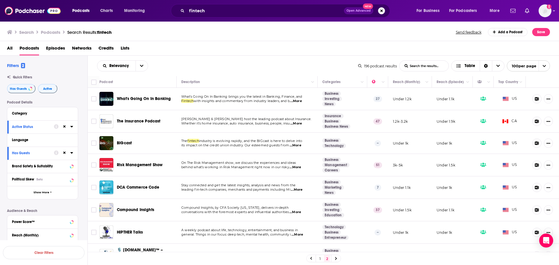
click at [1, 96] on div "Filters 2 Quick Filters Has Guests Active Podcast Details Category Active Statu…" at bounding box center [43, 190] width 87 height 254
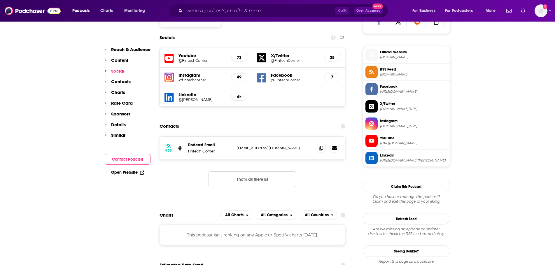
scroll to position [408, 0]
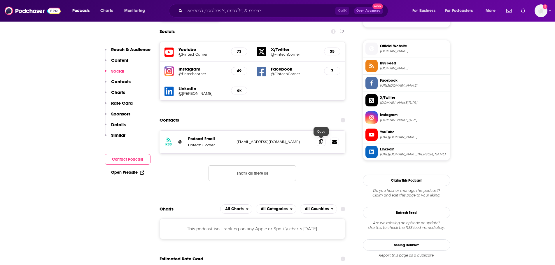
click at [322, 141] on icon at bounding box center [321, 141] width 4 height 5
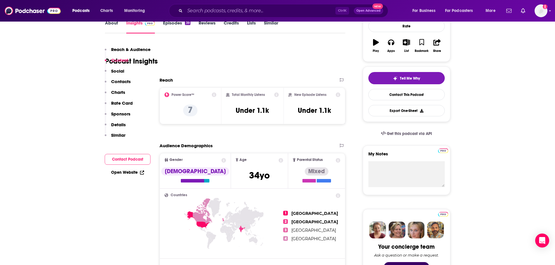
scroll to position [0, 0]
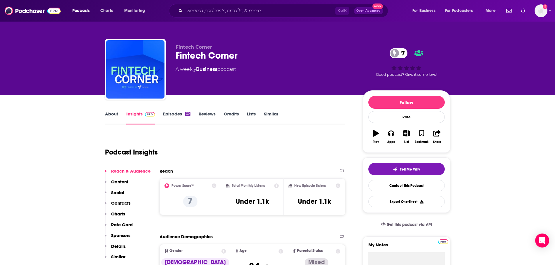
click at [107, 120] on link "About" at bounding box center [111, 117] width 13 height 13
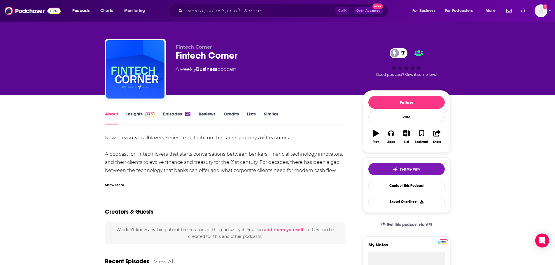
click at [143, 115] on span at bounding box center [149, 114] width 13 height 6
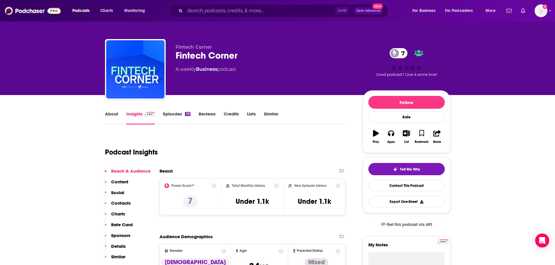
click at [174, 117] on link "Episodes 39" at bounding box center [176, 117] width 27 height 13
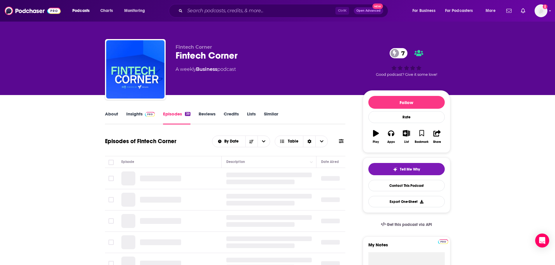
click at [109, 113] on link "About" at bounding box center [111, 117] width 13 height 13
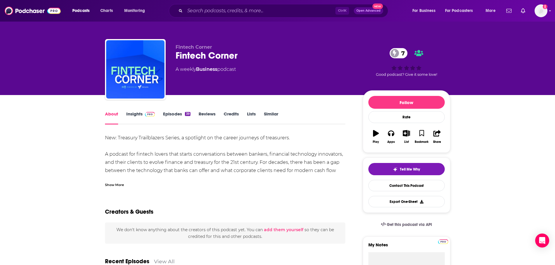
click at [115, 187] on div "Show More" at bounding box center [114, 185] width 19 height 6
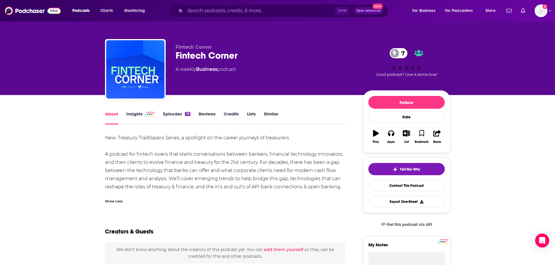
click at [129, 117] on link "Insights" at bounding box center [140, 117] width 29 height 13
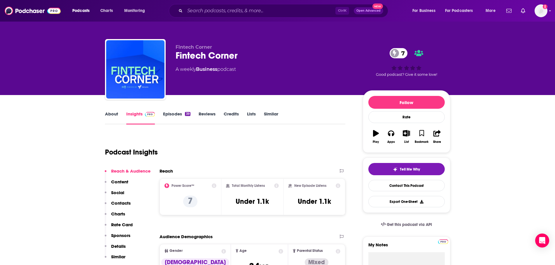
click at [170, 117] on link "Episodes 39" at bounding box center [176, 117] width 27 height 13
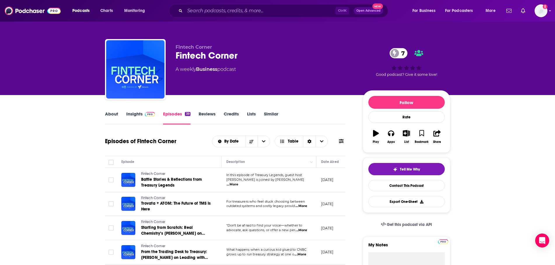
click at [238, 182] on span "...More" at bounding box center [233, 184] width 12 height 5
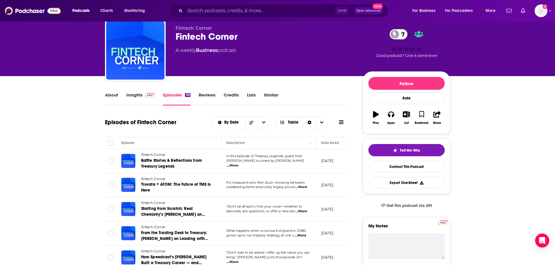
scroll to position [29, 0]
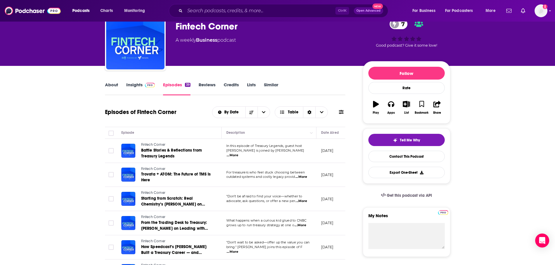
click at [304, 226] on span "...More" at bounding box center [300, 225] width 12 height 5
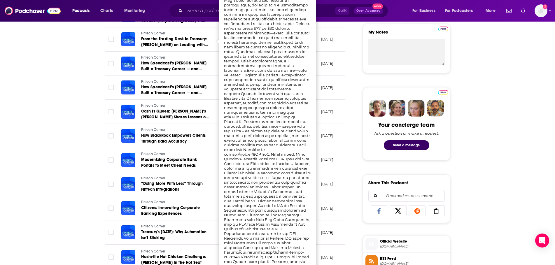
scroll to position [233, 0]
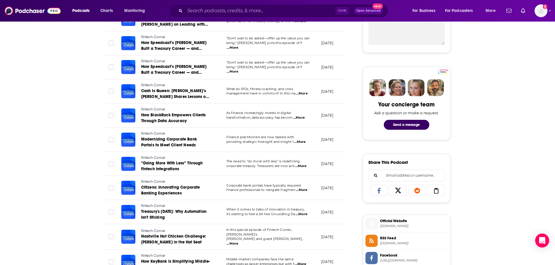
click at [238, 241] on span "...More" at bounding box center [233, 243] width 12 height 5
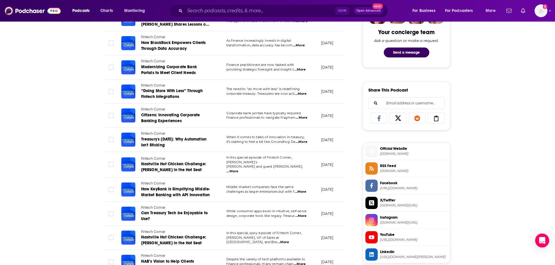
scroll to position [321, 0]
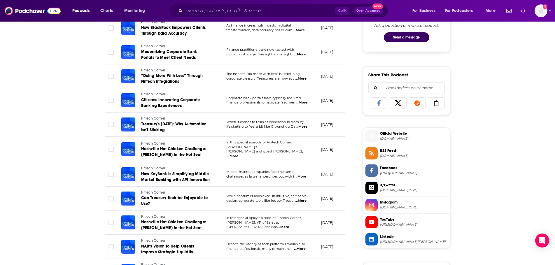
click at [289, 225] on span "...More" at bounding box center [283, 227] width 12 height 5
click at [301, 250] on span "...More" at bounding box center [300, 249] width 12 height 5
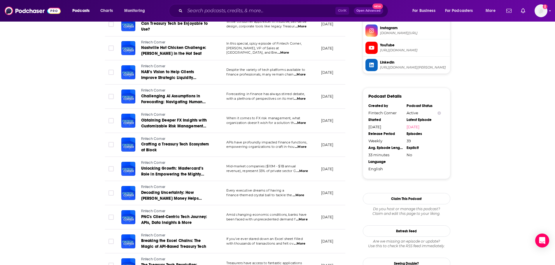
scroll to position [496, 0]
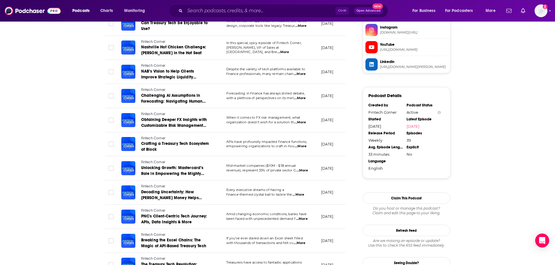
click at [304, 217] on span "...More" at bounding box center [302, 219] width 12 height 5
click at [489, 120] on div "About Insights Episodes 39 Reviews Credits Lists Similar Episodes of Fintech Co…" at bounding box center [277, 106] width 555 height 1015
click at [377, 31] on span at bounding box center [371, 30] width 12 height 6
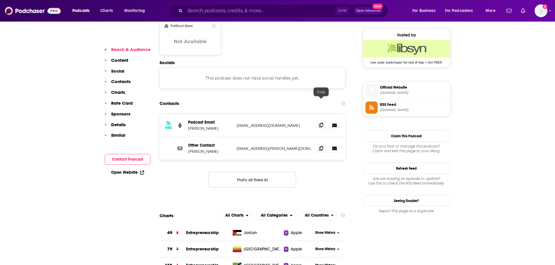
click at [323, 121] on span at bounding box center [321, 125] width 9 height 9
drag, startPoint x: 321, startPoint y: 127, endPoint x: 252, endPoint y: 132, distance: 69.0
click at [321, 146] on icon at bounding box center [321, 148] width 4 height 5
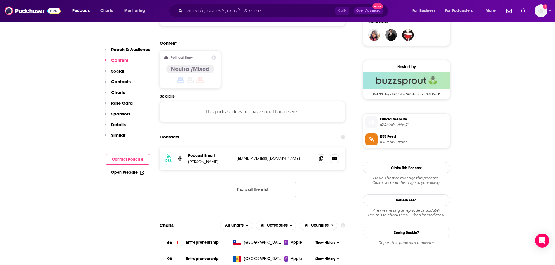
scroll to position [437, 0]
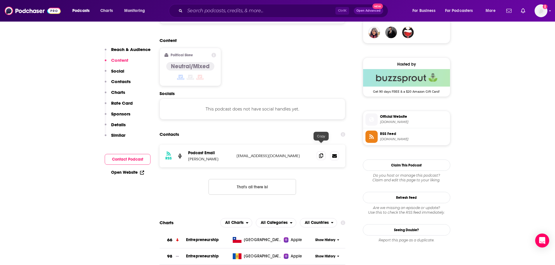
click at [322, 153] on icon at bounding box center [321, 155] width 4 height 5
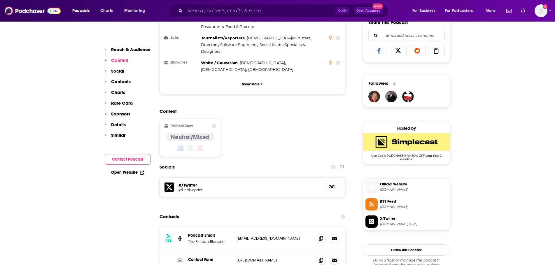
scroll to position [379, 0]
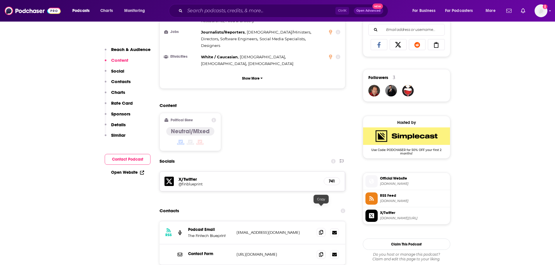
click at [324, 228] on span at bounding box center [321, 232] width 9 height 9
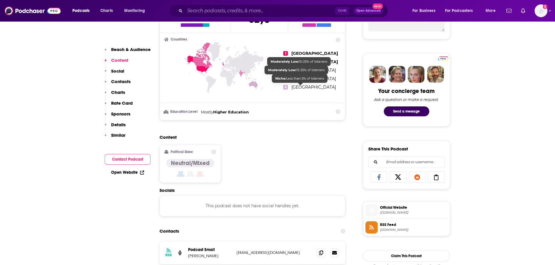
scroll to position [292, 0]
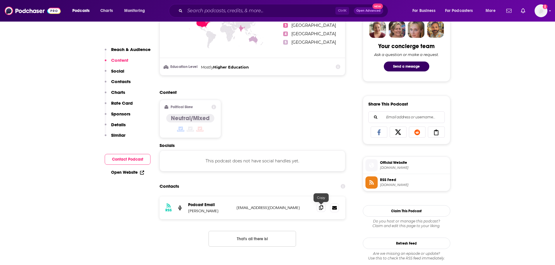
click at [322, 208] on icon at bounding box center [321, 207] width 4 height 5
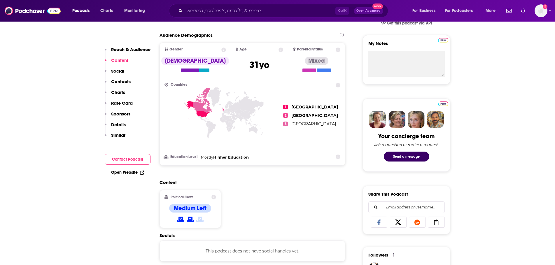
scroll to position [292, 0]
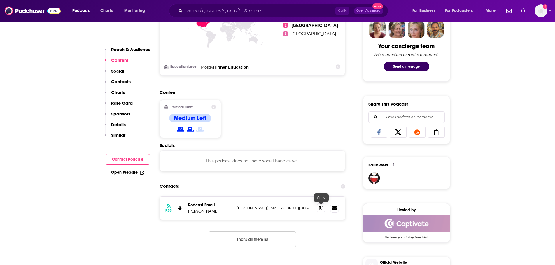
click at [325, 210] on span at bounding box center [321, 207] width 9 height 9
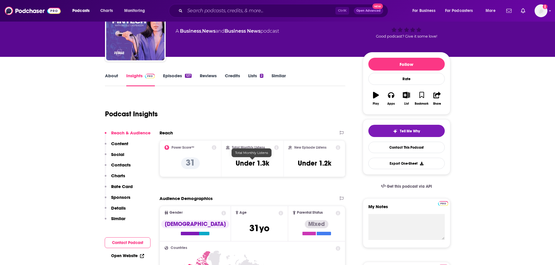
scroll to position [0, 0]
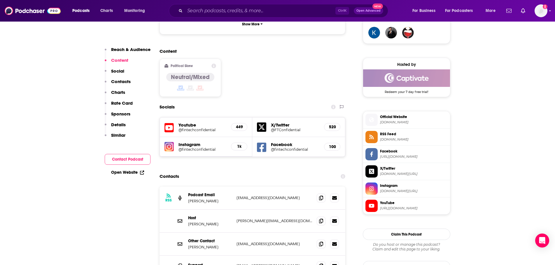
scroll to position [437, 0]
click at [321, 195] on icon at bounding box center [321, 197] width 4 height 5
click at [319, 239] on span at bounding box center [321, 243] width 9 height 9
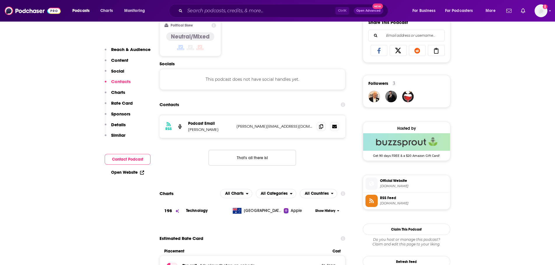
scroll to position [379, 0]
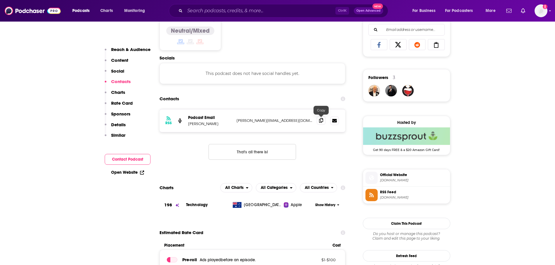
click at [325, 121] on span at bounding box center [321, 120] width 9 height 9
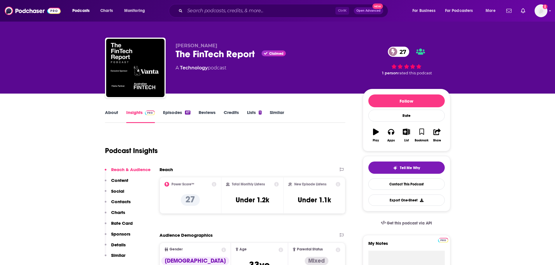
scroll to position [0, 0]
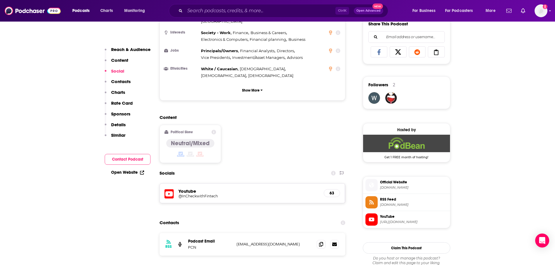
scroll to position [408, 0]
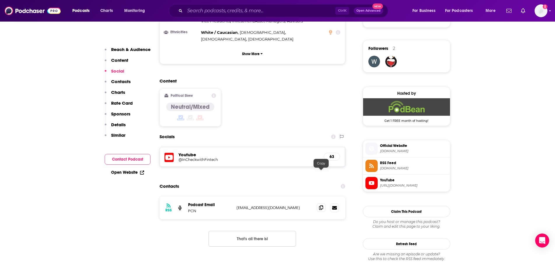
click at [321, 203] on span at bounding box center [321, 207] width 9 height 9
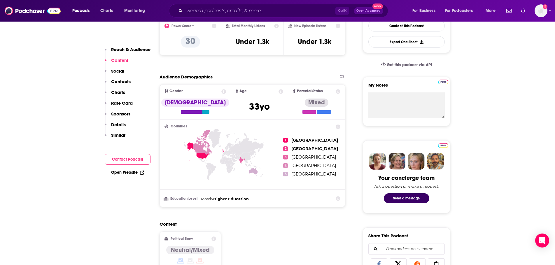
scroll to position [292, 0]
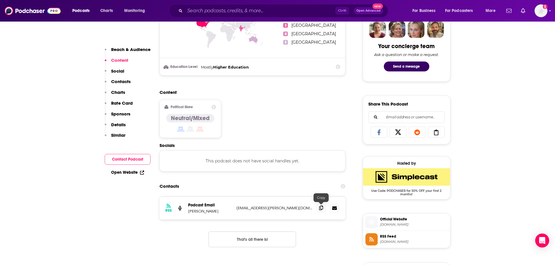
click at [322, 208] on icon at bounding box center [321, 208] width 4 height 5
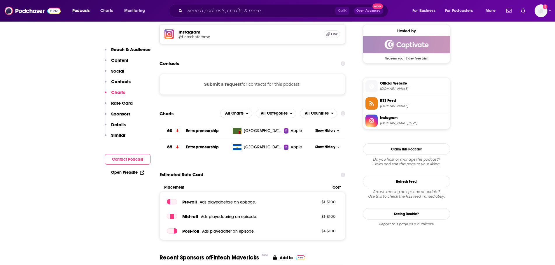
scroll to position [437, 0]
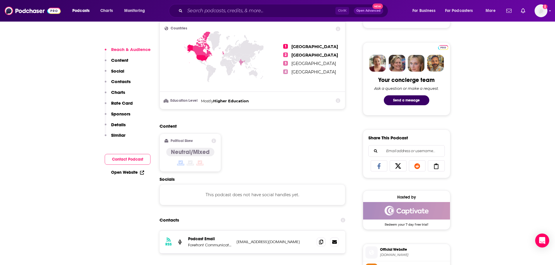
scroll to position [292, 0]
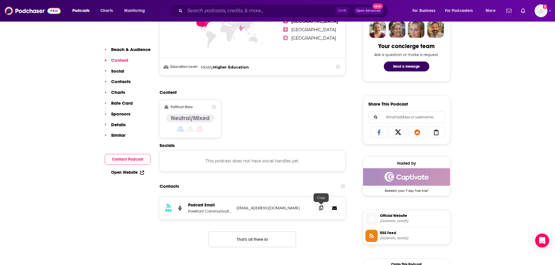
click at [322, 207] on icon at bounding box center [321, 208] width 4 height 5
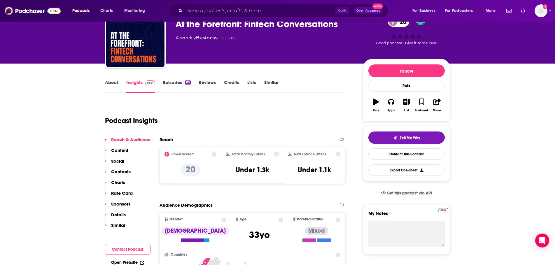
scroll to position [0, 0]
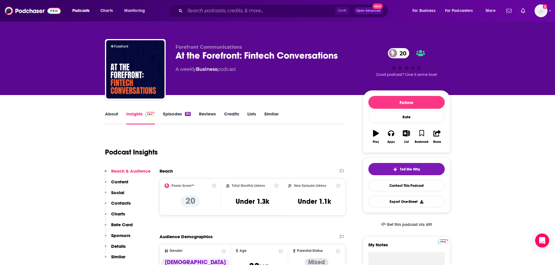
click at [110, 114] on link "About" at bounding box center [111, 117] width 13 height 13
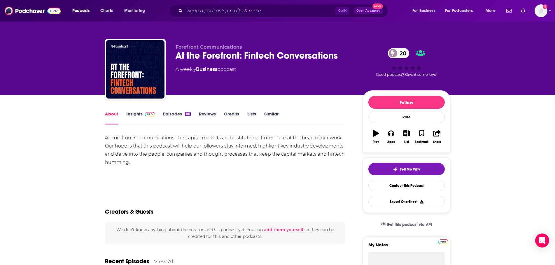
click at [183, 115] on link "Episodes 85" at bounding box center [176, 117] width 27 height 13
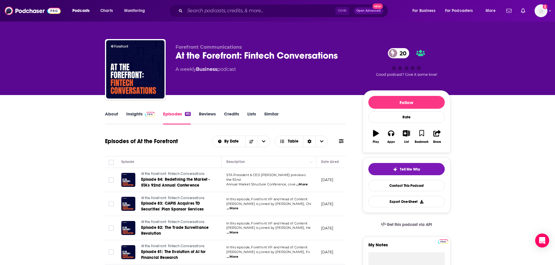
click at [301, 182] on span "...More" at bounding box center [302, 184] width 12 height 5
click at [300, 214] on td "In this episode, Forefront VP and Head of Content Sam Belden is joined by David…" at bounding box center [269, 204] width 95 height 24
click at [238, 206] on span "...More" at bounding box center [233, 208] width 12 height 5
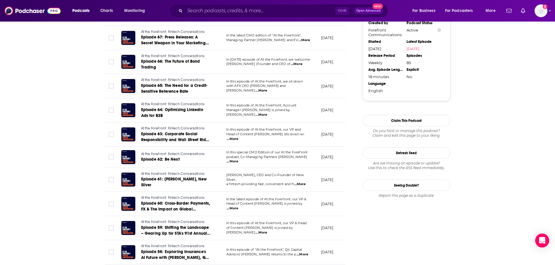
scroll to position [554, 0]
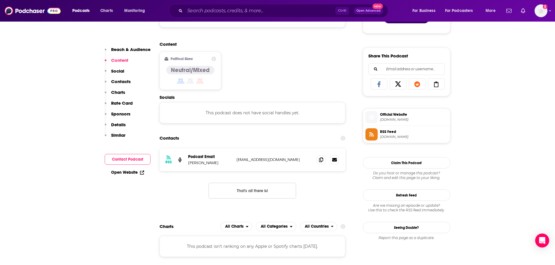
scroll to position [350, 0]
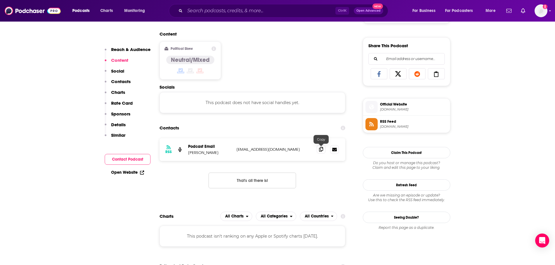
drag, startPoint x: 321, startPoint y: 150, endPoint x: 317, endPoint y: 151, distance: 4.3
click at [321, 150] on icon at bounding box center [321, 149] width 4 height 5
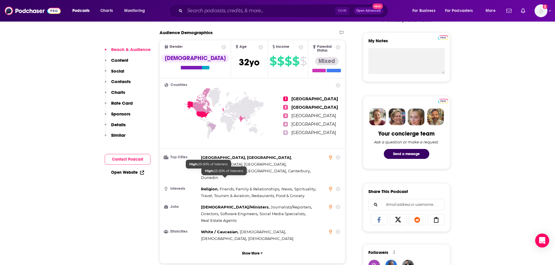
scroll to position [379, 0]
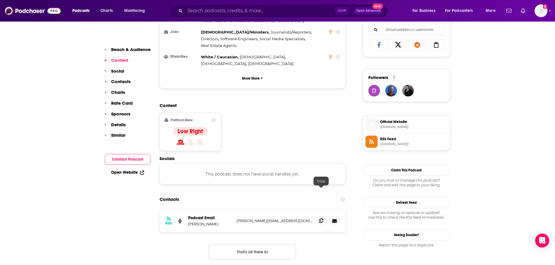
click at [320, 218] on icon at bounding box center [321, 220] width 4 height 5
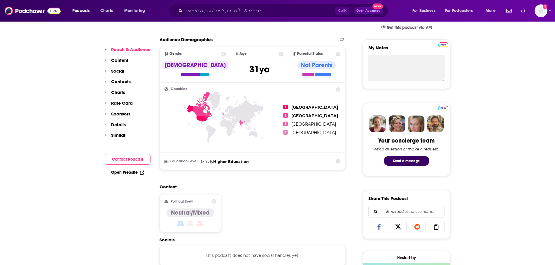
scroll to position [321, 0]
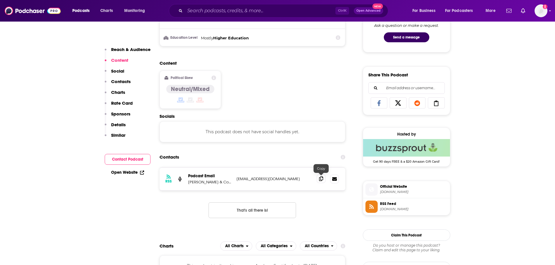
click at [320, 175] on span at bounding box center [321, 178] width 9 height 9
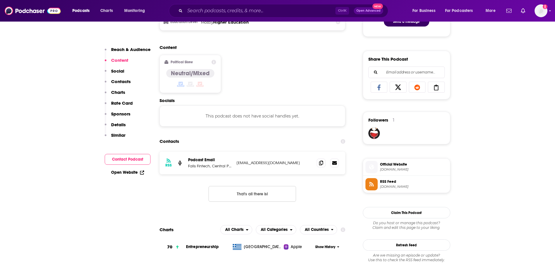
scroll to position [350, 0]
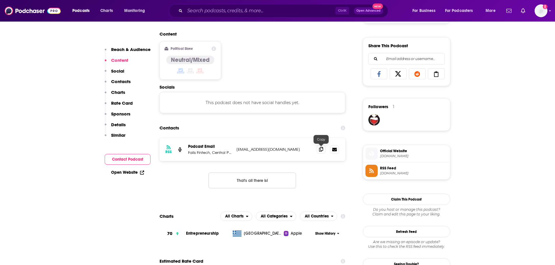
click at [324, 149] on span at bounding box center [321, 149] width 9 height 9
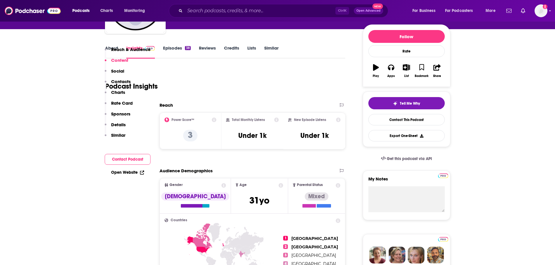
scroll to position [0, 0]
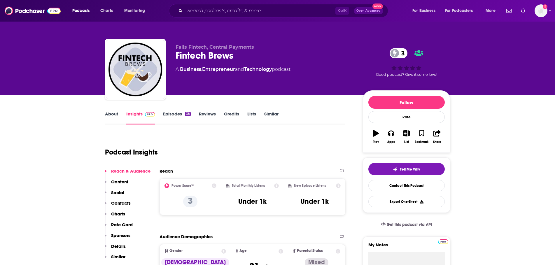
click at [109, 113] on link "About" at bounding box center [111, 117] width 13 height 13
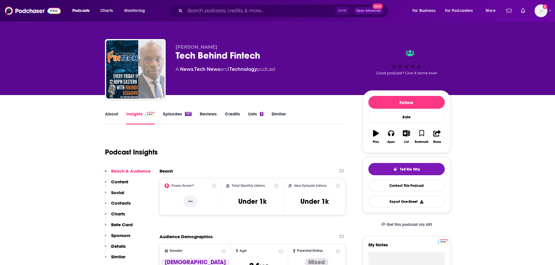
click at [173, 112] on link "Episodes 137" at bounding box center [177, 117] width 28 height 13
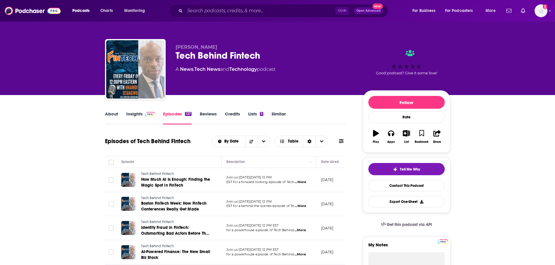
click at [129, 117] on link "Insights" at bounding box center [140, 117] width 29 height 13
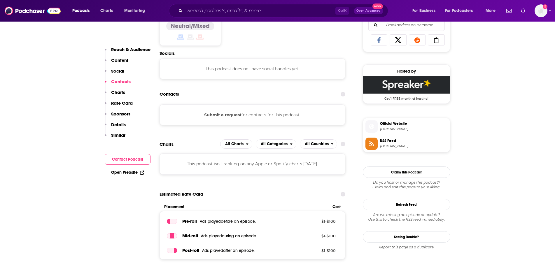
scroll to position [437, 0]
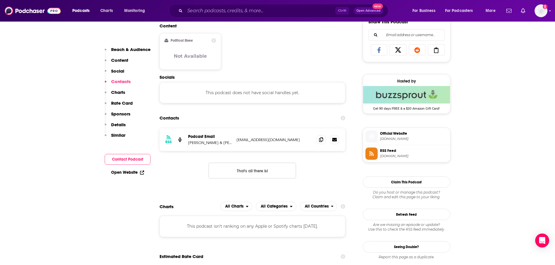
scroll to position [379, 0]
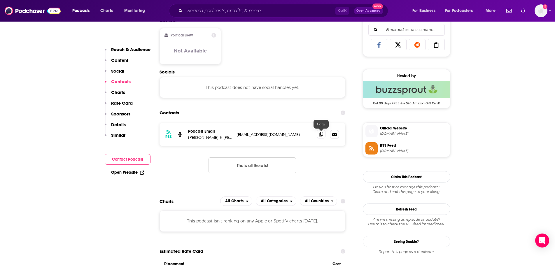
click at [321, 133] on icon at bounding box center [321, 134] width 4 height 5
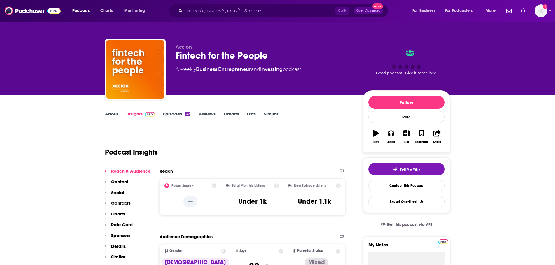
click at [111, 114] on link "About" at bounding box center [111, 117] width 13 height 13
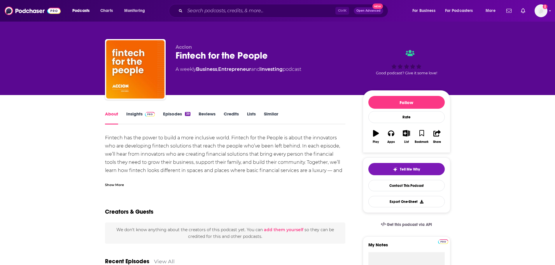
click at [171, 112] on link "Episodes 39" at bounding box center [176, 117] width 27 height 13
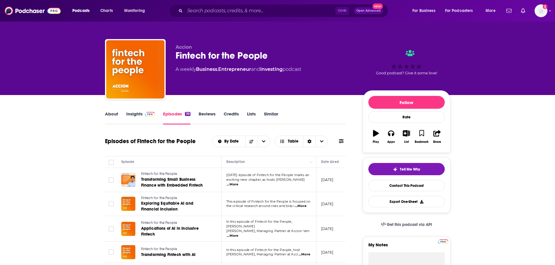
click at [112, 116] on link "About" at bounding box center [111, 117] width 13 height 13
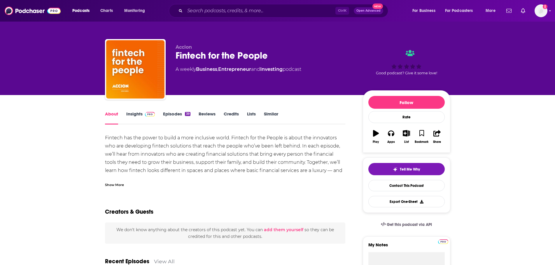
click at [138, 113] on link "Insights" at bounding box center [140, 117] width 29 height 13
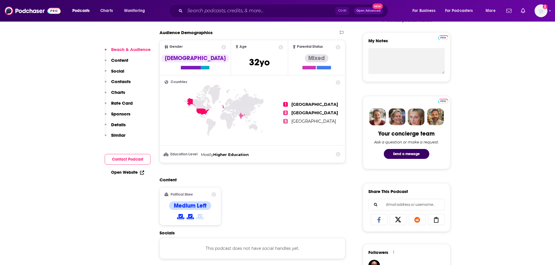
scroll to position [379, 0]
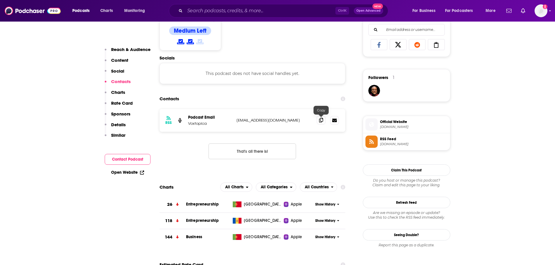
click at [324, 122] on span at bounding box center [321, 120] width 9 height 9
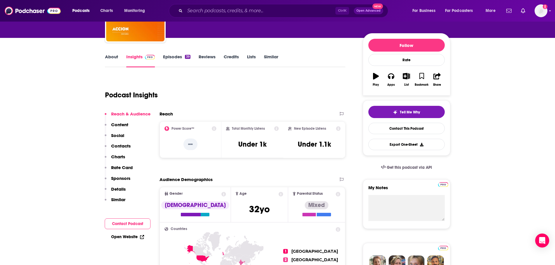
scroll to position [0, 0]
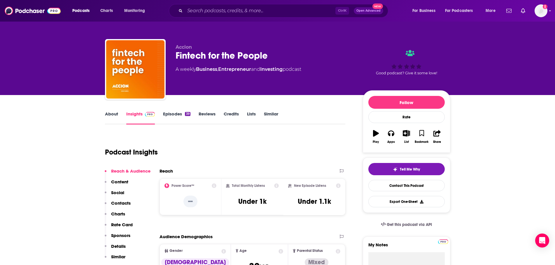
click at [114, 117] on link "About" at bounding box center [111, 117] width 13 height 13
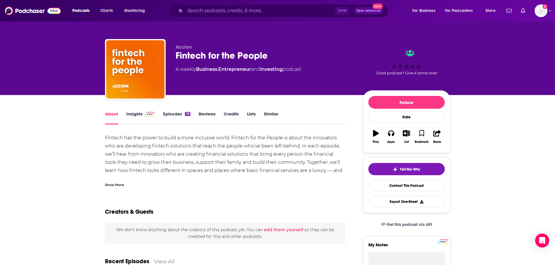
click at [127, 186] on div "Show More" at bounding box center [225, 183] width 241 height 10
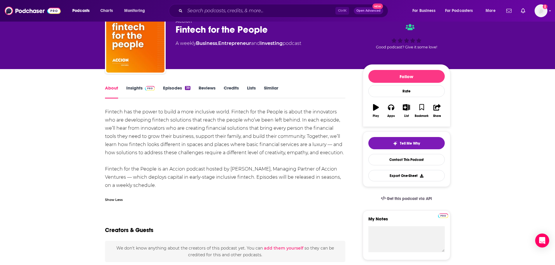
scroll to position [58, 0]
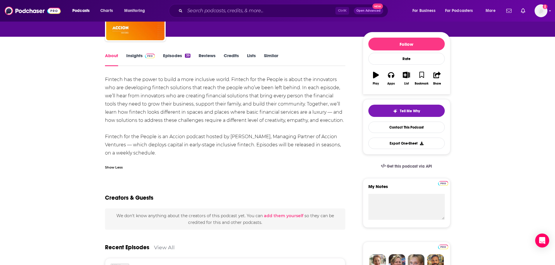
click at [141, 54] on link "Insights" at bounding box center [140, 59] width 29 height 13
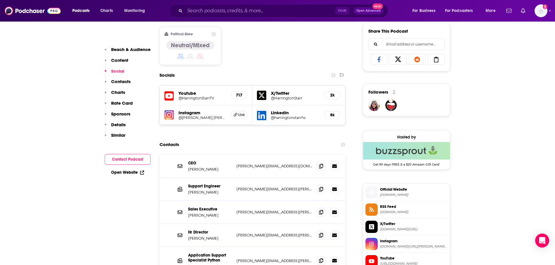
scroll to position [379, 0]
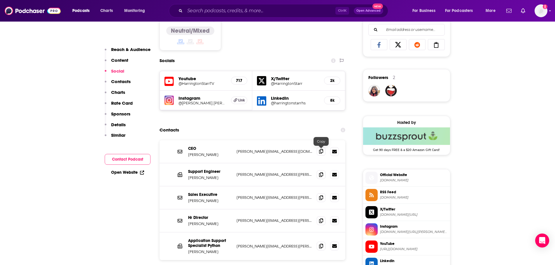
click at [321, 152] on icon at bounding box center [321, 151] width 4 height 5
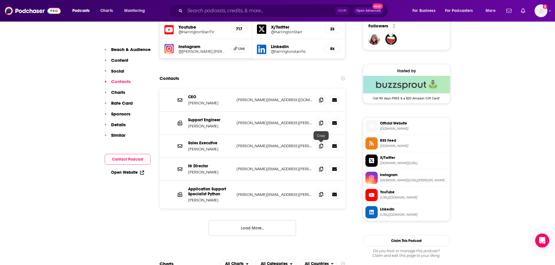
scroll to position [437, 0]
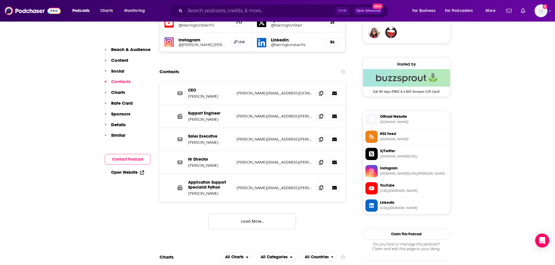
click at [264, 225] on button "Load More..." at bounding box center [251, 221] width 87 height 16
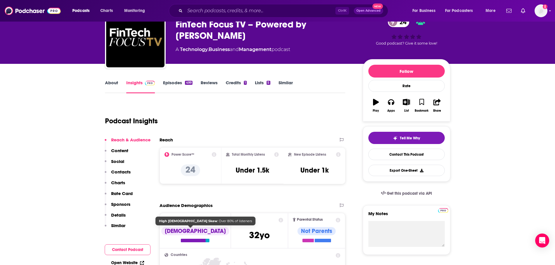
scroll to position [29, 0]
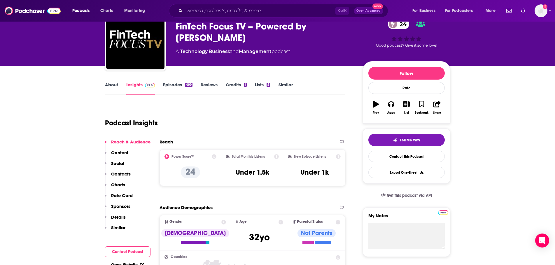
click at [109, 85] on link "About" at bounding box center [111, 88] width 13 height 13
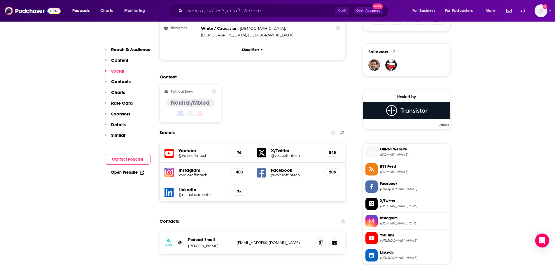
scroll to position [466, 0]
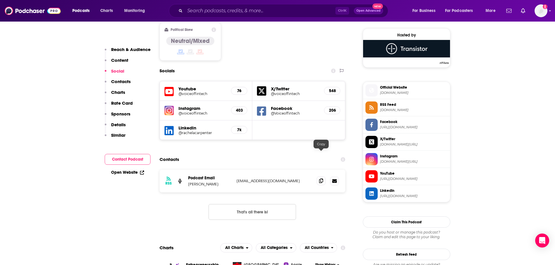
click at [324, 176] on span at bounding box center [321, 180] width 9 height 9
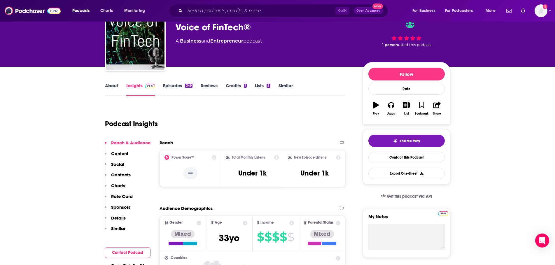
scroll to position [0, 0]
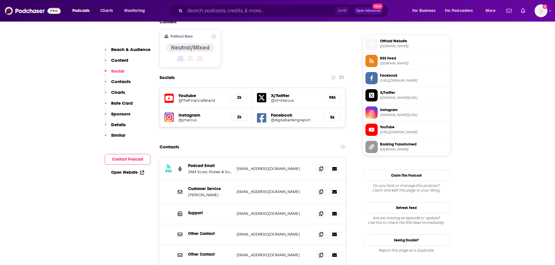
scroll to position [466, 0]
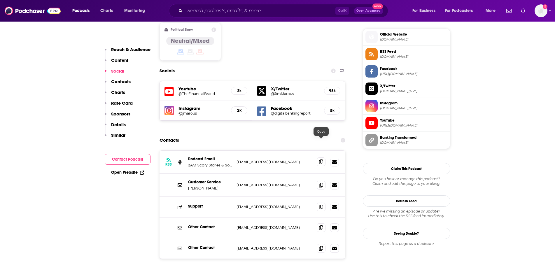
click at [323, 159] on icon at bounding box center [321, 161] width 4 height 5
click at [320, 182] on icon at bounding box center [321, 184] width 4 height 5
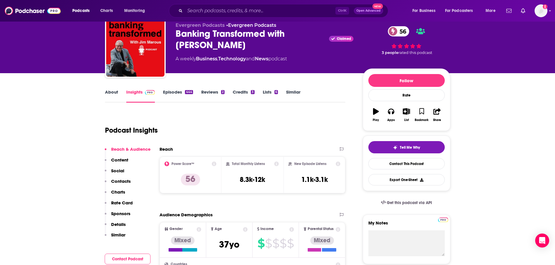
scroll to position [0, 0]
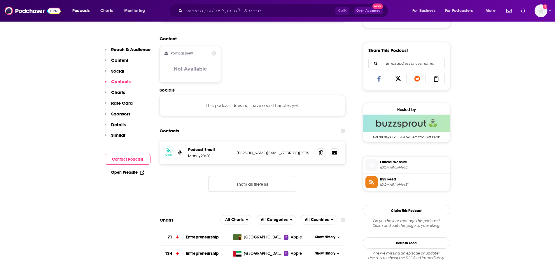
scroll to position [321, 0]
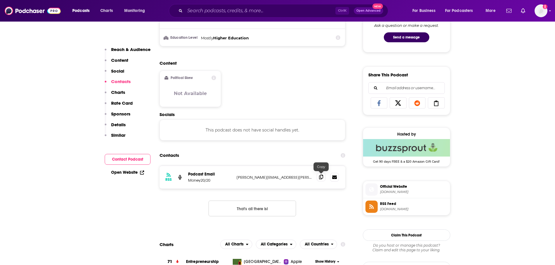
click at [322, 176] on icon at bounding box center [321, 177] width 4 height 5
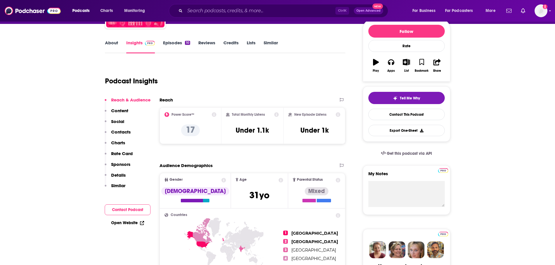
scroll to position [0, 0]
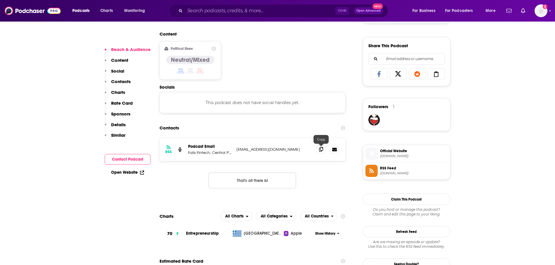
click at [324, 147] on span at bounding box center [321, 149] width 9 height 9
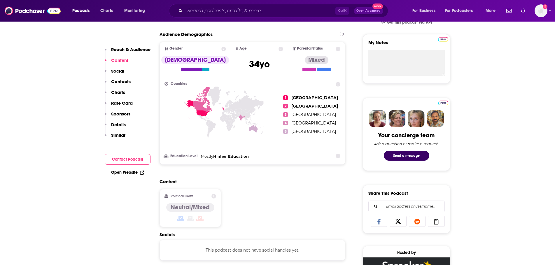
scroll to position [350, 0]
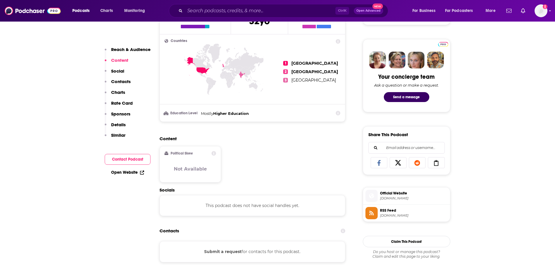
scroll to position [350, 0]
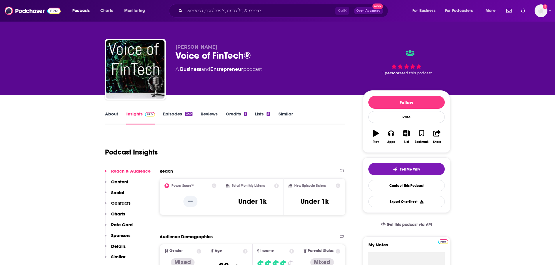
scroll to position [29, 0]
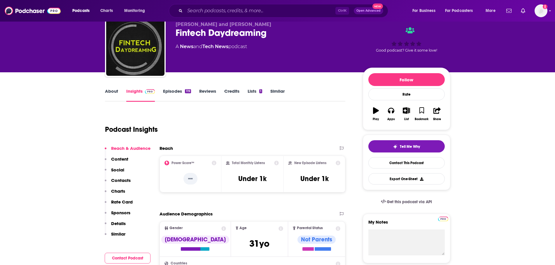
scroll to position [29, 0]
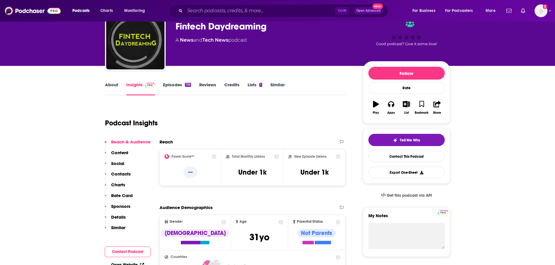
click at [111, 85] on link "About" at bounding box center [111, 88] width 13 height 13
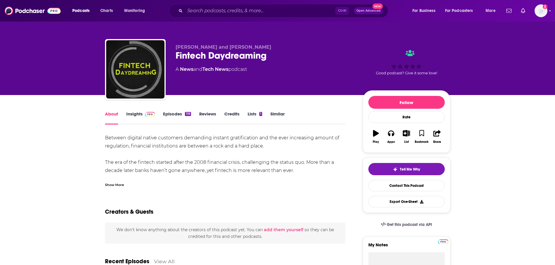
click at [139, 122] on link "Insights" at bounding box center [140, 117] width 29 height 13
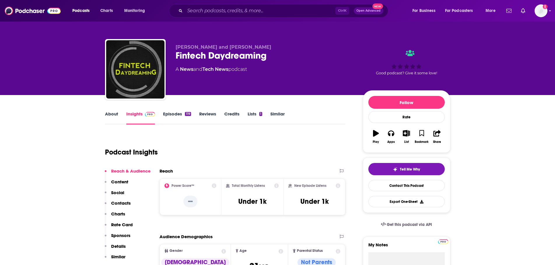
click at [137, 112] on link "Insights" at bounding box center [140, 117] width 29 height 13
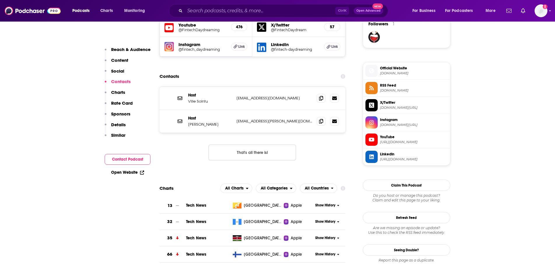
scroll to position [437, 0]
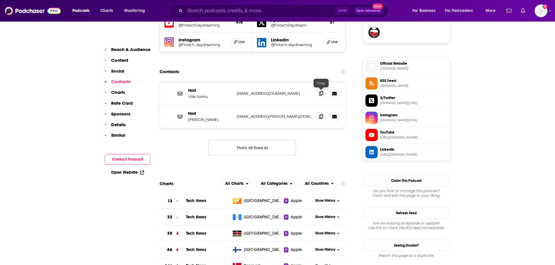
click at [323, 93] on icon at bounding box center [321, 93] width 4 height 5
click at [322, 117] on icon at bounding box center [321, 116] width 4 height 5
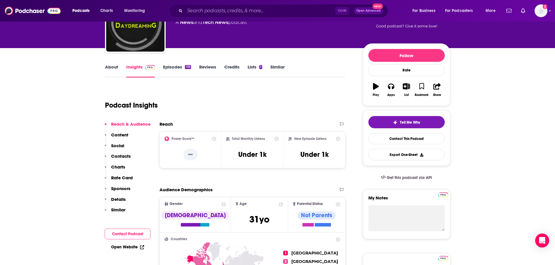
scroll to position [0, 0]
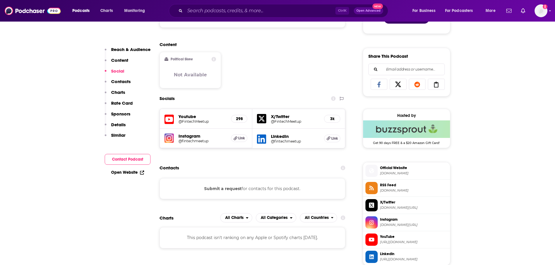
scroll to position [350, 0]
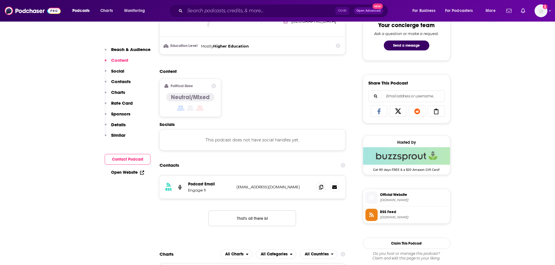
scroll to position [321, 0]
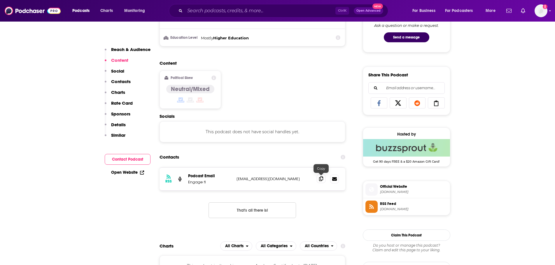
click at [322, 182] on span at bounding box center [321, 178] width 9 height 9
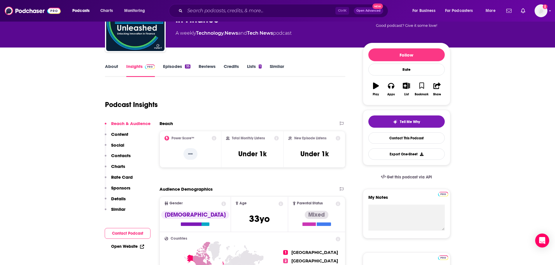
scroll to position [0, 0]
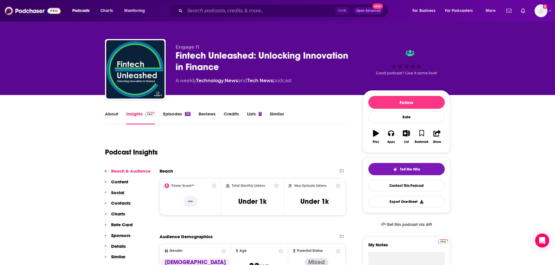
click at [114, 119] on link "About" at bounding box center [111, 117] width 13 height 13
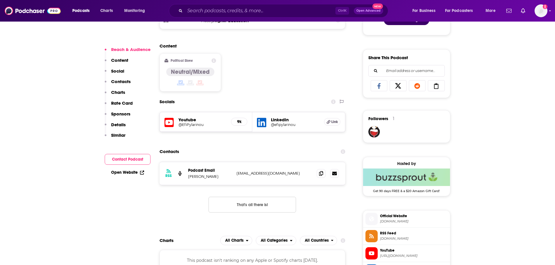
scroll to position [350, 0]
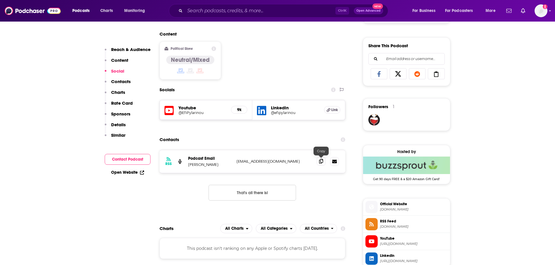
click at [322, 160] on icon at bounding box center [321, 161] width 4 height 5
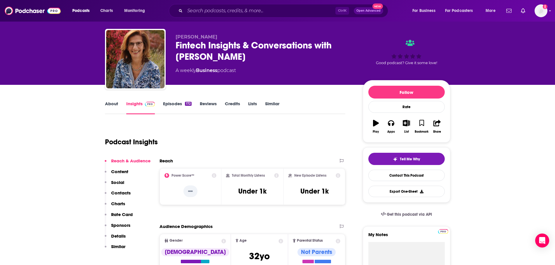
scroll to position [0, 0]
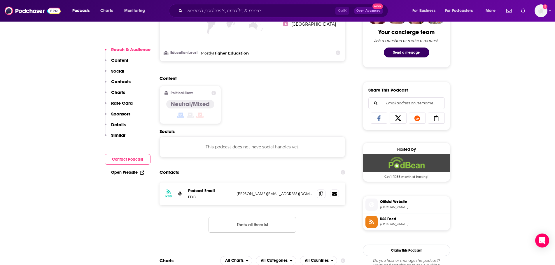
scroll to position [321, 0]
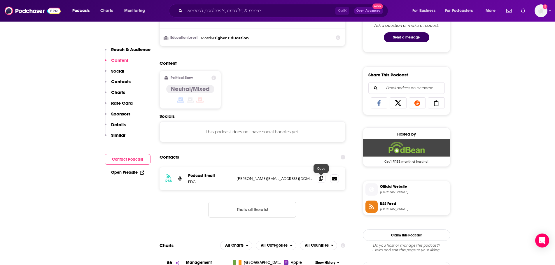
click at [318, 179] on span at bounding box center [321, 178] width 9 height 9
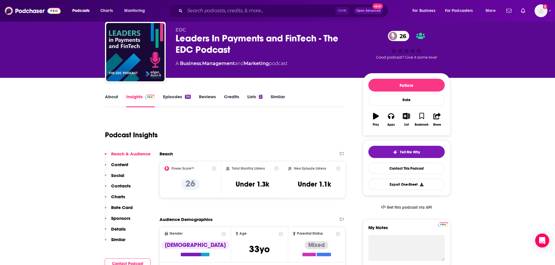
scroll to position [0, 0]
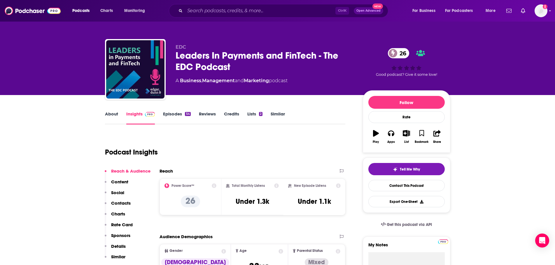
click at [113, 114] on link "About" at bounding box center [111, 117] width 13 height 13
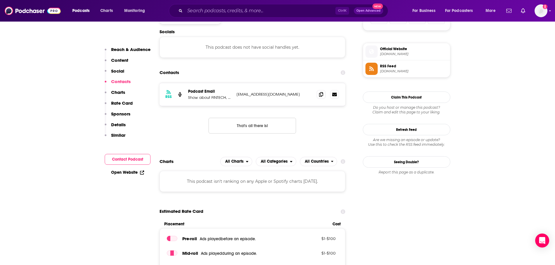
scroll to position [408, 0]
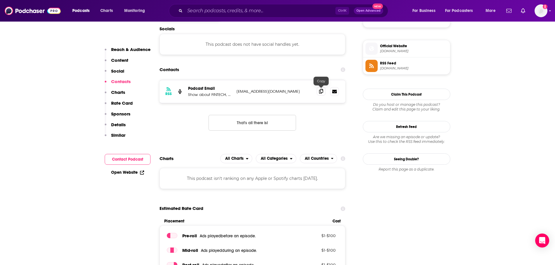
click at [321, 89] on icon at bounding box center [321, 91] width 4 height 5
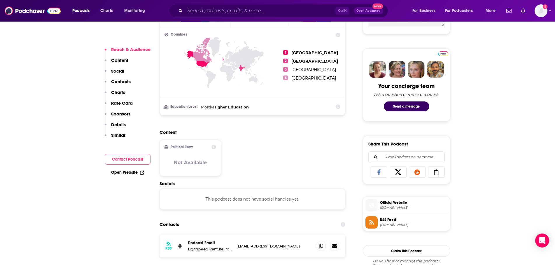
scroll to position [321, 0]
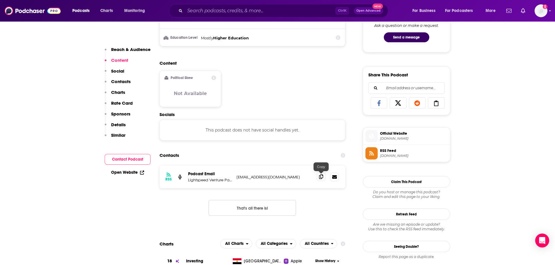
click at [317, 175] on span at bounding box center [321, 176] width 9 height 9
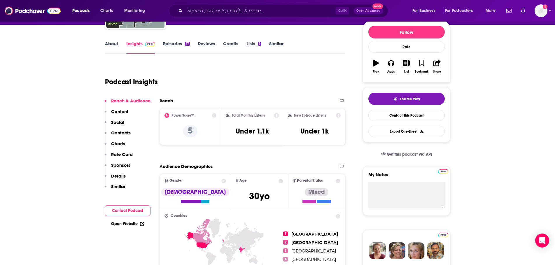
scroll to position [0, 0]
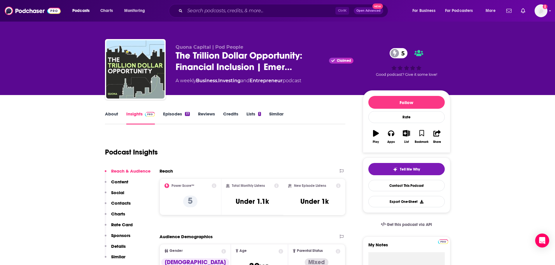
click at [117, 122] on link "About" at bounding box center [111, 117] width 13 height 13
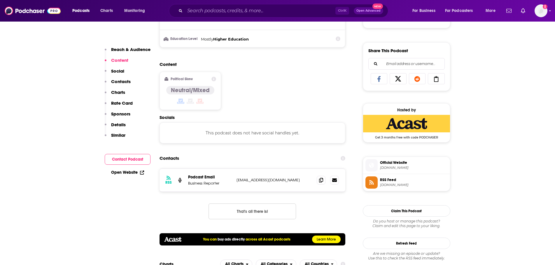
scroll to position [350, 0]
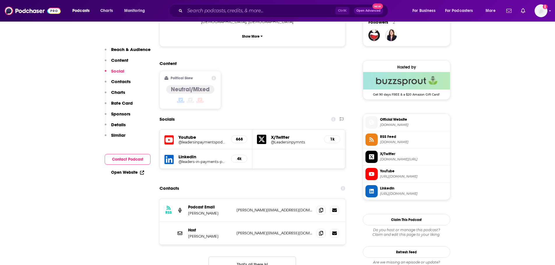
scroll to position [437, 0]
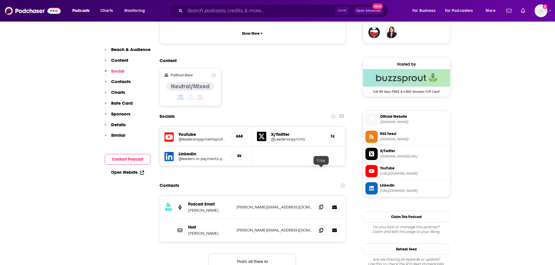
click at [323, 203] on span at bounding box center [321, 207] width 9 height 9
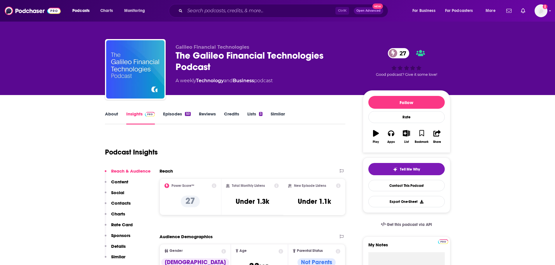
click at [110, 110] on div "About Insights Episodes 50 Reviews Credits Lists 3 Similar" at bounding box center [225, 117] width 241 height 14
click at [110, 115] on link "About" at bounding box center [111, 117] width 13 height 13
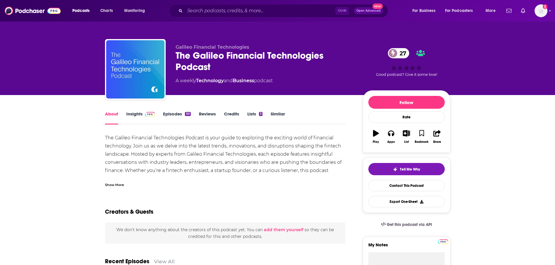
click at [113, 117] on link "About" at bounding box center [111, 117] width 13 height 13
click at [132, 114] on link "Insights" at bounding box center [140, 117] width 29 height 13
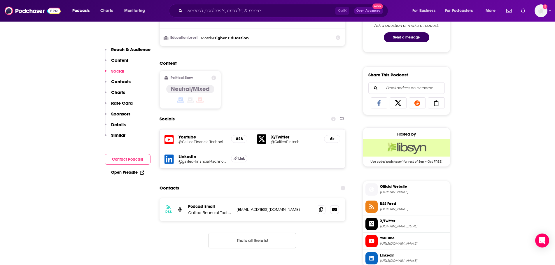
scroll to position [350, 0]
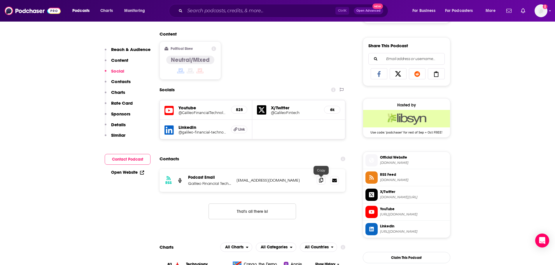
click at [321, 178] on span at bounding box center [321, 180] width 9 height 9
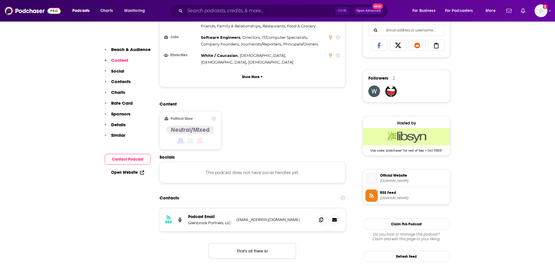
scroll to position [379, 0]
click at [323, 217] on icon at bounding box center [321, 219] width 4 height 5
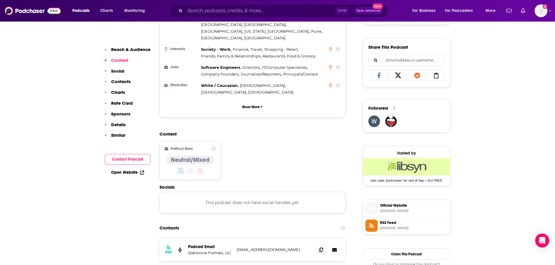
scroll to position [408, 0]
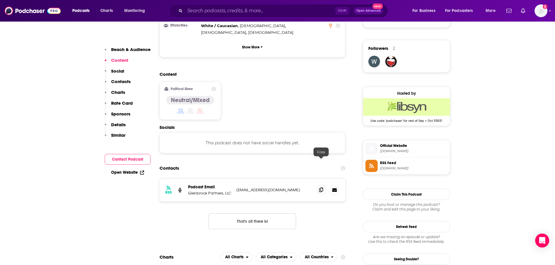
click at [319, 187] on icon at bounding box center [321, 189] width 4 height 5
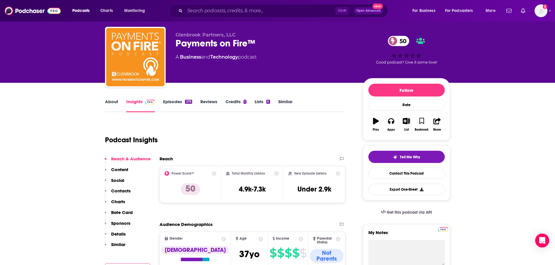
scroll to position [0, 0]
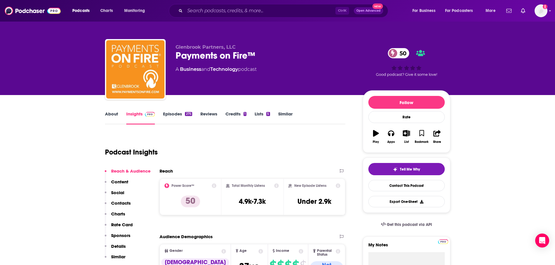
click at [112, 116] on link "About" at bounding box center [111, 117] width 13 height 13
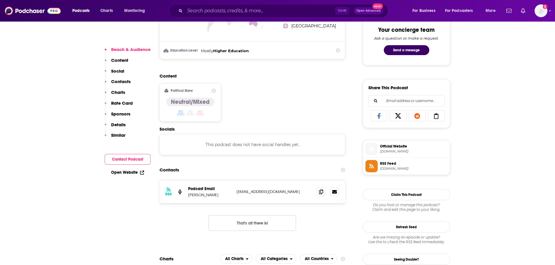
scroll to position [321, 0]
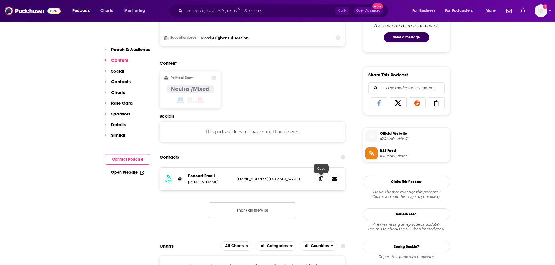
click at [325, 177] on span at bounding box center [321, 178] width 9 height 9
click at [323, 177] on icon at bounding box center [321, 178] width 4 height 5
click at [322, 180] on icon at bounding box center [321, 178] width 4 height 5
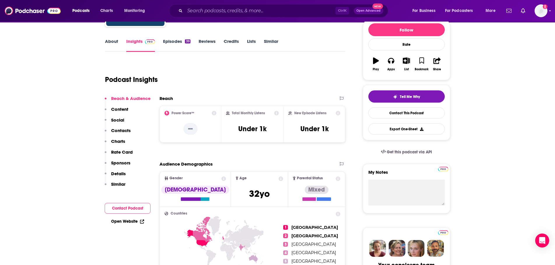
scroll to position [0, 0]
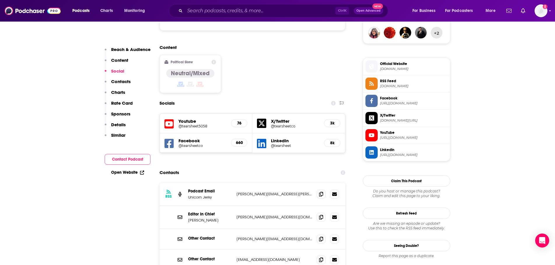
scroll to position [437, 0]
drag, startPoint x: 322, startPoint y: 163, endPoint x: 297, endPoint y: 173, distance: 27.0
click at [322, 192] on icon at bounding box center [321, 194] width 4 height 5
drag, startPoint x: 319, startPoint y: 188, endPoint x: 329, endPoint y: 196, distance: 12.5
click at [319, 215] on icon at bounding box center [321, 217] width 4 height 5
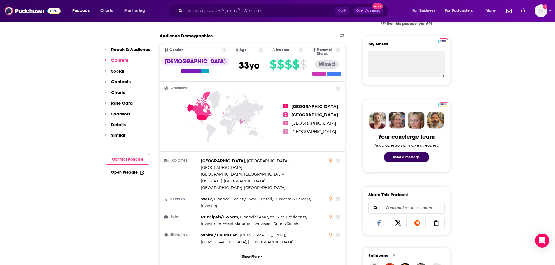
scroll to position [87, 0]
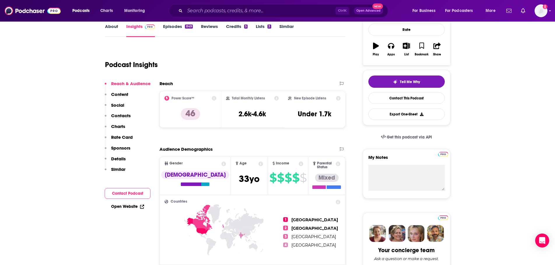
click at [114, 26] on link "About" at bounding box center [111, 30] width 13 height 13
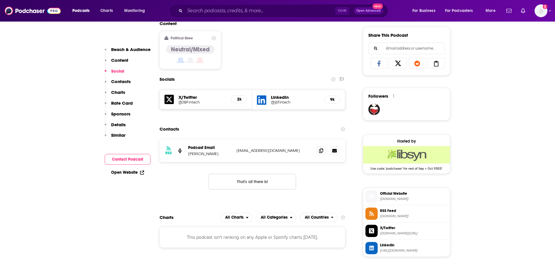
scroll to position [350, 0]
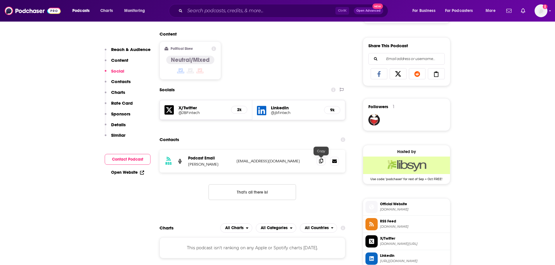
click at [320, 161] on icon at bounding box center [321, 161] width 4 height 5
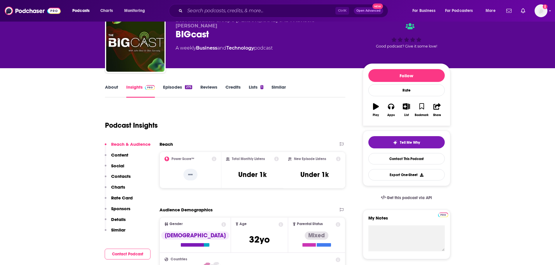
scroll to position [0, 0]
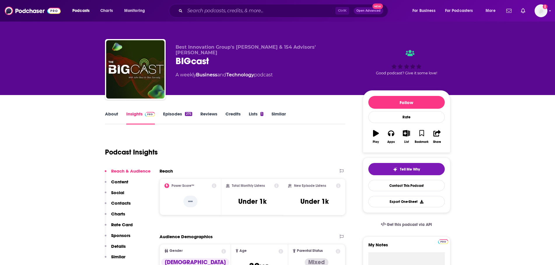
click at [115, 115] on link "About" at bounding box center [111, 117] width 13 height 13
